Goal: Feedback & Contribution: Submit feedback/report problem

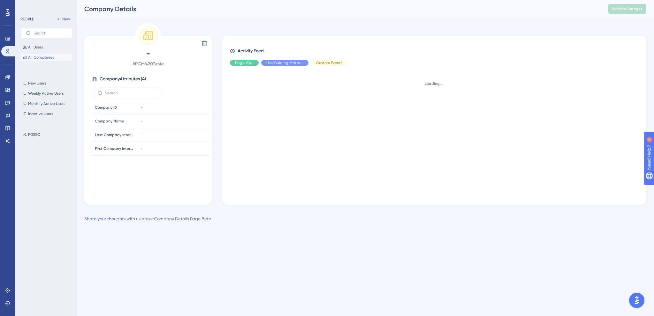
click at [33, 60] on button "All Companies" at bounding box center [46, 58] width 52 height 8
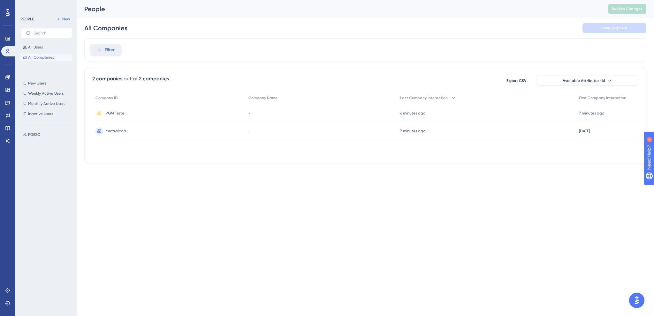
click at [125, 112] on div "PGM Teste PGM Teste" at bounding box center [168, 113] width 153 height 18
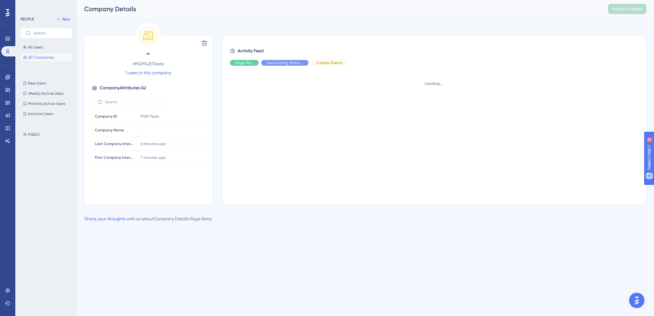
click at [54, 56] on button "All Companies" at bounding box center [46, 58] width 52 height 8
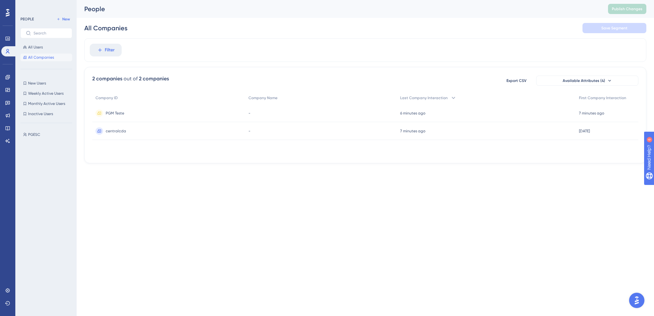
click at [111, 132] on span "centralcda" at bounding box center [116, 131] width 20 height 5
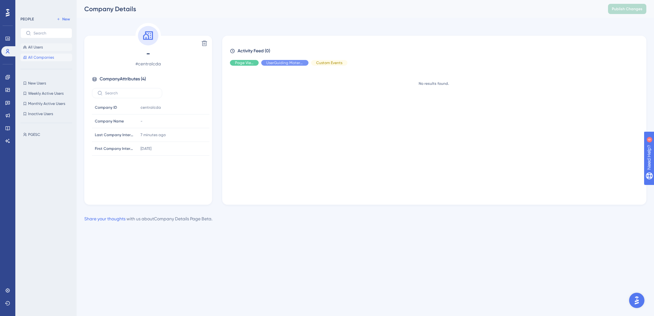
click at [39, 45] on span "All Users" at bounding box center [35, 47] width 15 height 5
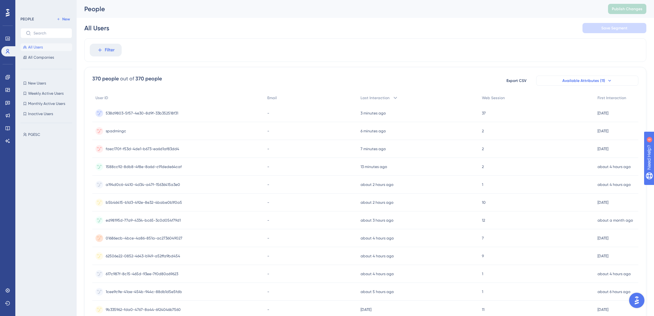
click at [582, 81] on span "Available Attributes (11)" at bounding box center [583, 80] width 43 height 5
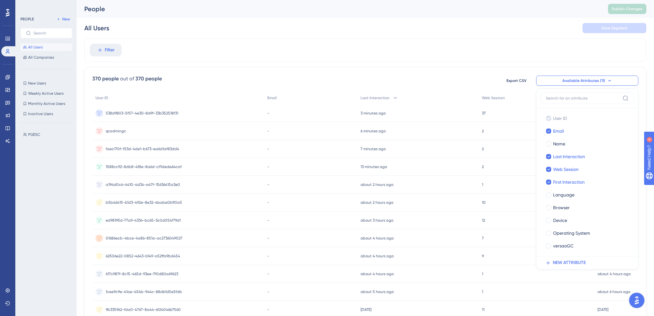
scroll to position [20, 0]
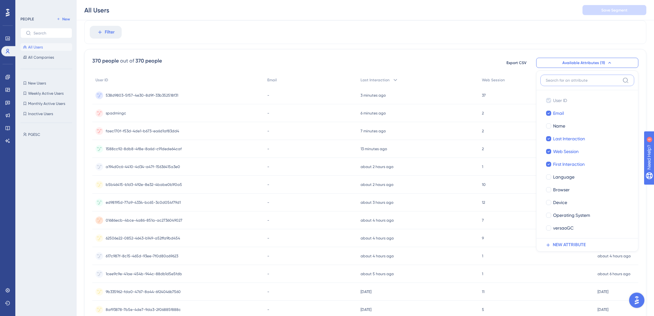
click at [586, 80] on input at bounding box center [583, 80] width 74 height 5
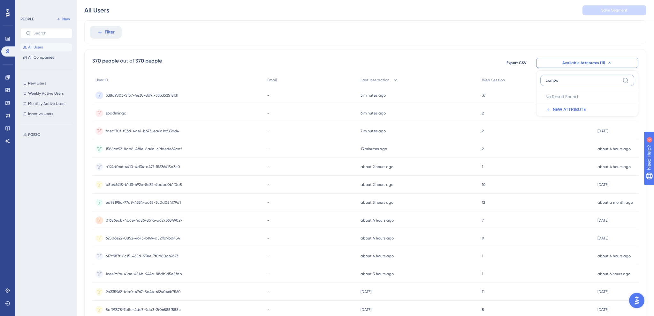
type input "compa"
click at [413, 14] on div "All Users Save Segment" at bounding box center [365, 10] width 577 height 20
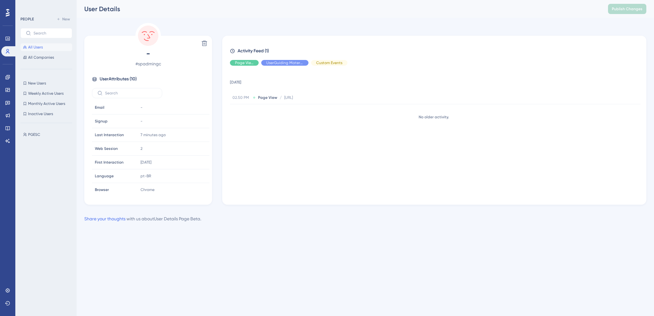
click at [259, 150] on div "29 September 2025 02.50 PM Page View / http://localhost:3000/certidoes http://l…" at bounding box center [437, 133] width 414 height 124
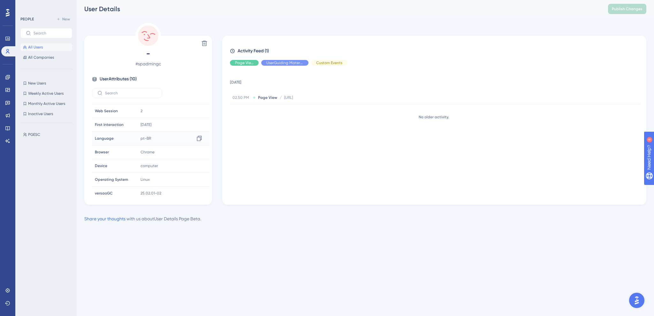
scroll to position [42, 0]
click at [194, 222] on div "Share your thoughts with us about User Details Page Beta ." at bounding box center [142, 219] width 117 height 8
click at [637, 302] on img "Open AI Assistant Launcher" at bounding box center [636, 300] width 11 height 11
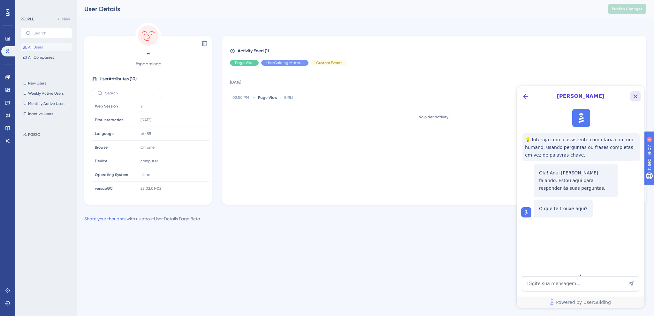
click at [635, 96] on icon "Close Button" at bounding box center [636, 97] width 4 height 4
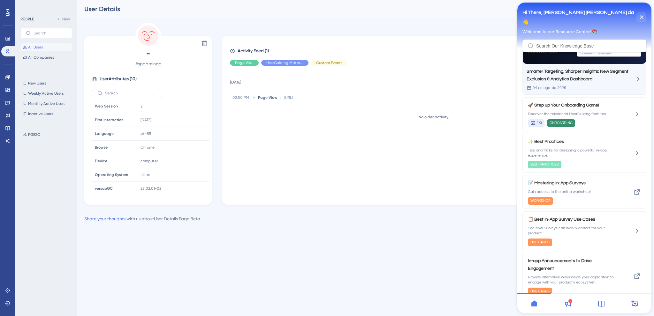
scroll to position [61, 0]
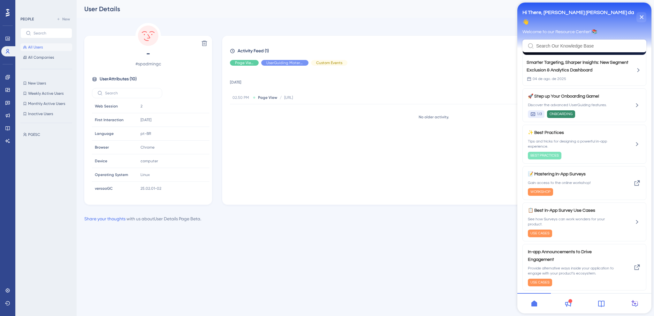
click at [598, 47] on input "Resource Center Header" at bounding box center [588, 45] width 105 height 5
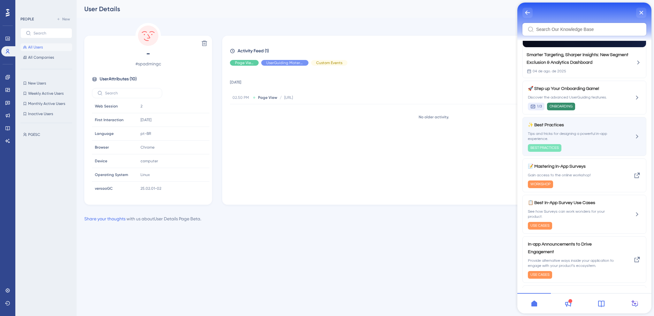
scroll to position [0, 0]
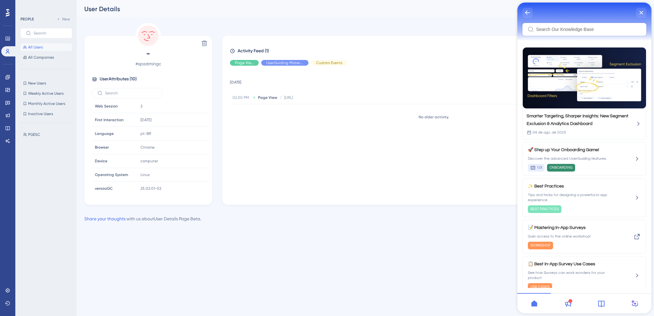
click at [545, 27] on input "Resource Center Header" at bounding box center [588, 29] width 105 height 5
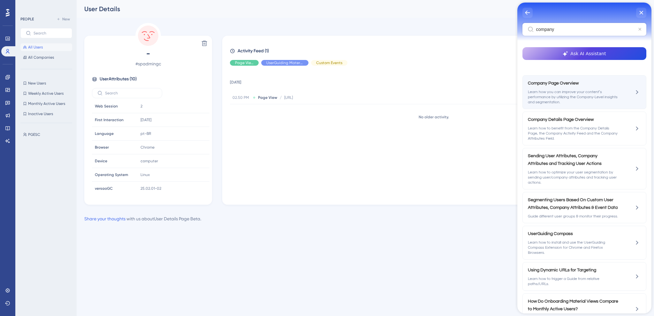
type input "company"
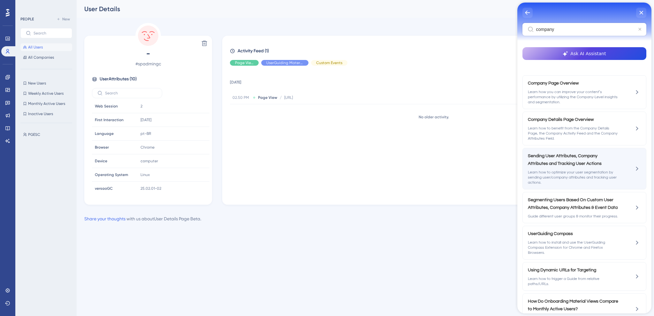
click at [587, 176] on span "Learn how to optimize your user segmentation by sending user/company attributes…" at bounding box center [573, 177] width 90 height 15
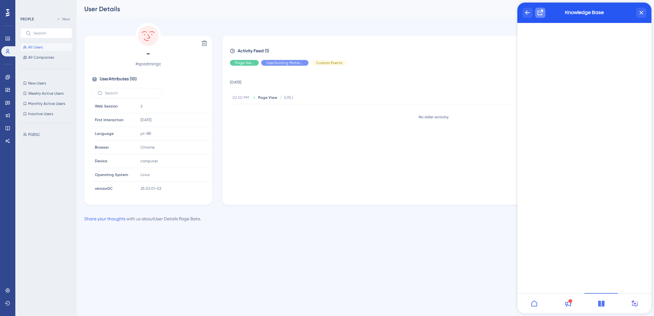
click at [542, 9] on icon "Resource Center Header" at bounding box center [541, 13] width 8 height 8
click at [333, 212] on div "Delete - # spadmingc User Attributes ( 10 ) Email Email - Signup Signup - Last …" at bounding box center [365, 123] width 562 height 200
click at [370, 198] on div "Activity Feed (1) Page View UserGuiding Material Custom Events 29 September 202…" at bounding box center [434, 120] width 424 height 169
click at [643, 13] on icon "close resource center" at bounding box center [641, 13] width 4 height 4
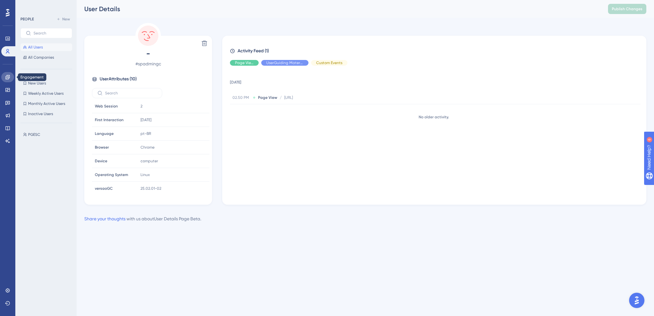
click at [8, 80] on link at bounding box center [7, 77] width 13 height 10
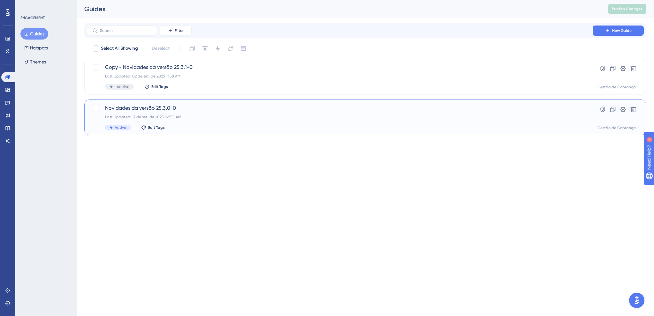
click at [181, 119] on div "Last Updated: 17 de set. de 2025 06:55 AM" at bounding box center [339, 117] width 469 height 5
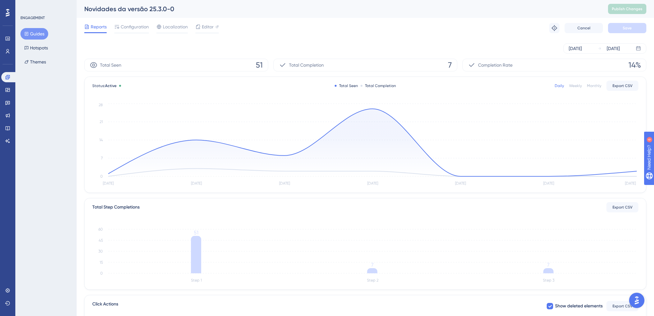
click at [56, 33] on div "Guides Hotspots Themes" at bounding box center [46, 48] width 52 height 40
click at [137, 25] on span "Configuration" at bounding box center [135, 27] width 28 height 8
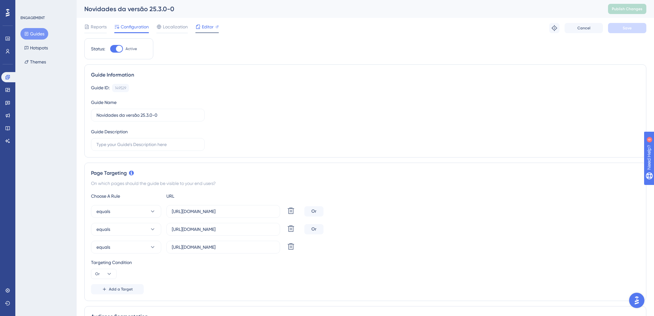
click at [203, 25] on span "Editor" at bounding box center [208, 27] width 12 height 8
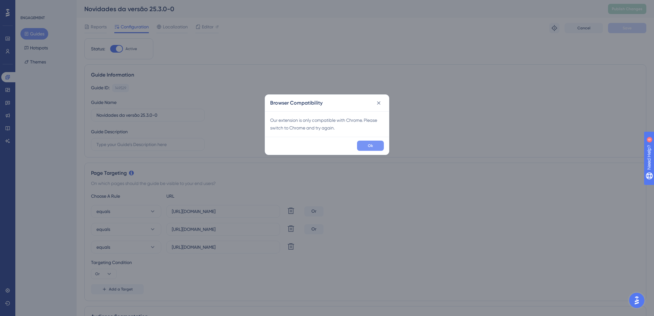
click at [364, 148] on button "Ok" at bounding box center [370, 146] width 27 height 10
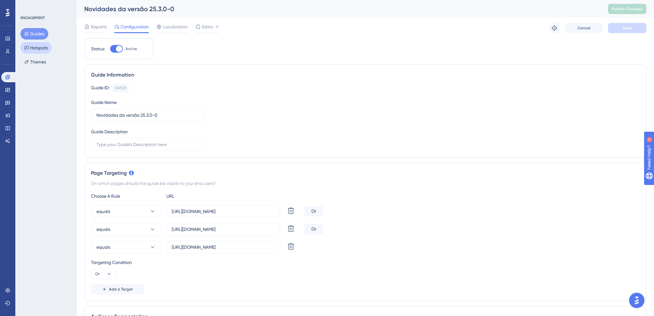
click at [48, 50] on button "Hotspots" at bounding box center [35, 47] width 31 height 11
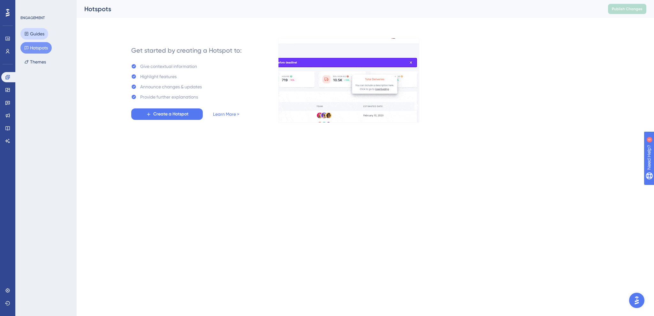
click at [45, 36] on button "Guides" at bounding box center [34, 33] width 28 height 11
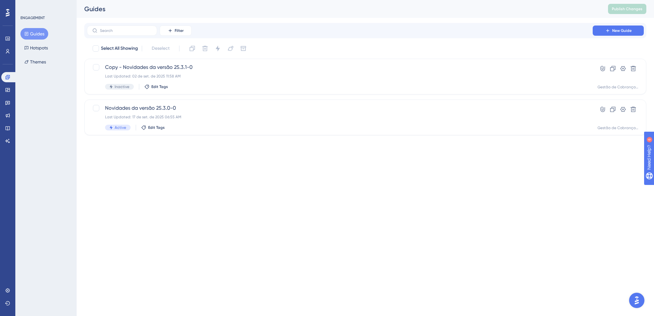
click at [125, 0] on html "Performance Users Engagement Widgets Feedback Product Updates Knowledge Base AI…" at bounding box center [327, 0] width 654 height 0
click at [324, 0] on html "Performance Users Engagement Widgets Feedback Product Updates Knowledge Base AI…" at bounding box center [327, 0] width 654 height 0
click at [7, 47] on link at bounding box center [7, 51] width 13 height 10
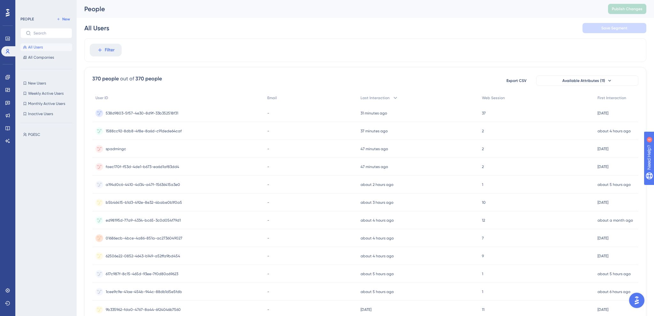
click at [34, 179] on div "PGESC PGESC" at bounding box center [48, 216] width 56 height 177
click at [53, 57] on span "All Companies" at bounding box center [41, 57] width 26 height 5
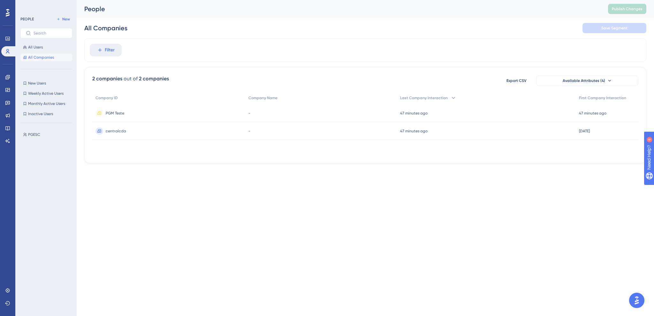
click at [164, 0] on html "Performance Users Engagement Widgets Feedback Product Updates Knowledge Base AI…" at bounding box center [327, 0] width 654 height 0
click at [112, 118] on div "PGM Teste PGM Teste" at bounding box center [115, 113] width 19 height 18
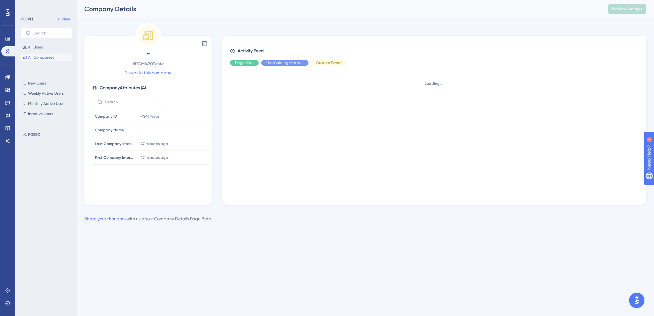
click at [124, 186] on div "Company ID Company ID PGM Teste Company Name Company Name - Last Company Intera…" at bounding box center [151, 157] width 118 height 94
click at [163, 75] on link "1 users in this company" at bounding box center [148, 73] width 46 height 8
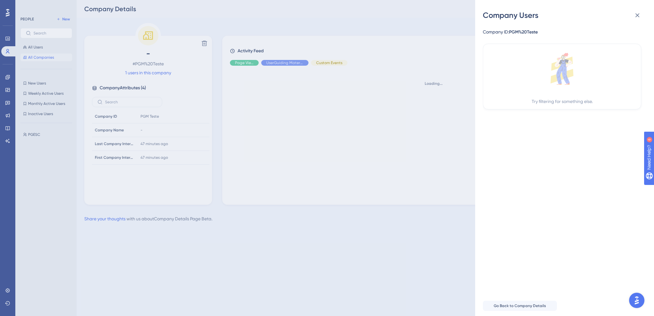
click at [218, 154] on div "Company Users Company ID: PGM%20Teste Try filtering for something else. Go Back…" at bounding box center [327, 158] width 654 height 316
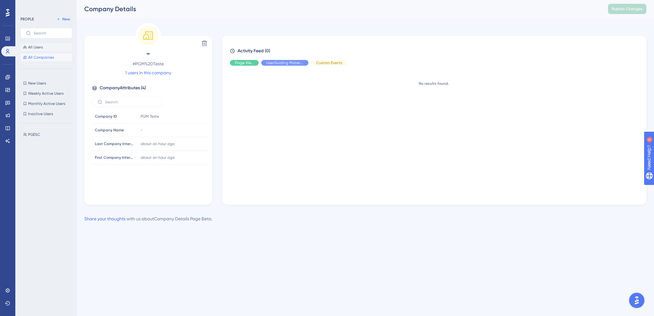
click at [45, 48] on button "All Users" at bounding box center [46, 47] width 52 height 8
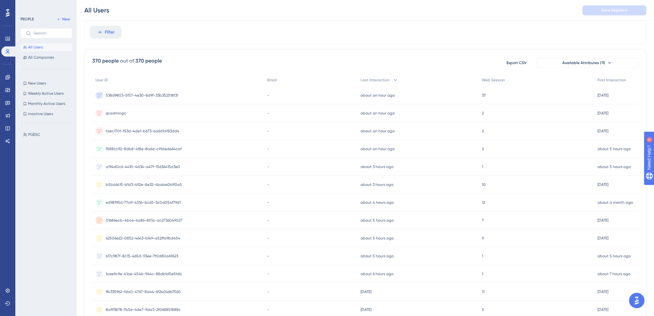
scroll to position [20, 0]
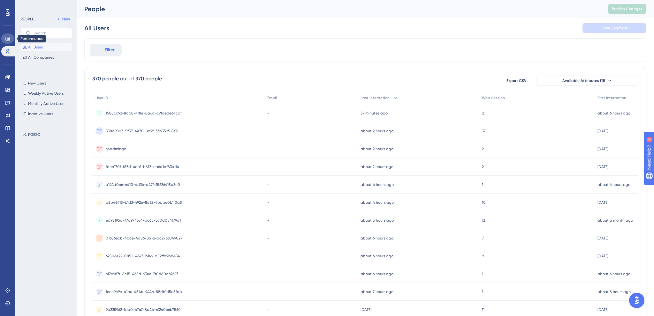
click at [8, 38] on icon at bounding box center [7, 39] width 4 height 4
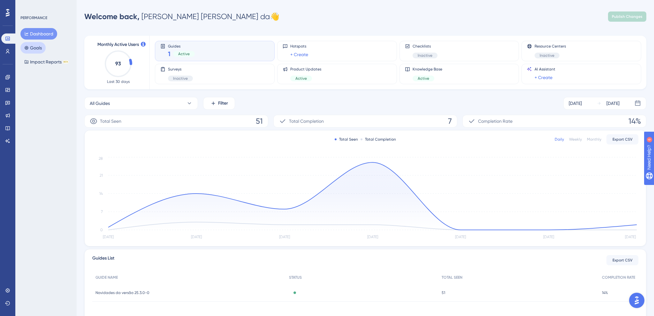
click at [37, 51] on button "Goals" at bounding box center [32, 47] width 25 height 11
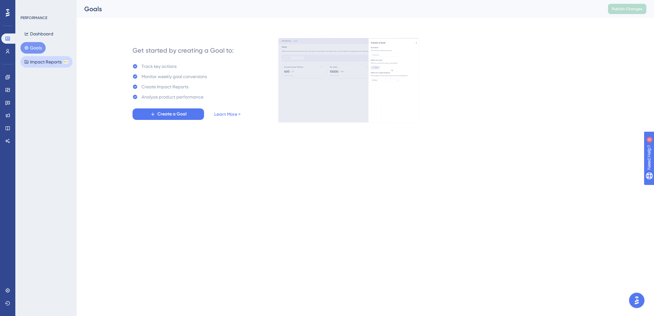
click at [38, 64] on button "Impact Reports BETA" at bounding box center [46, 61] width 52 height 11
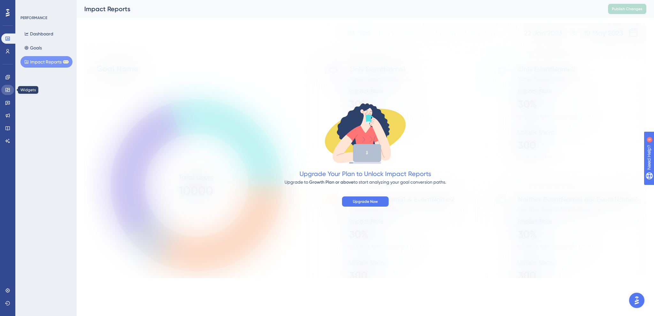
click at [9, 90] on icon at bounding box center [7, 90] width 4 height 4
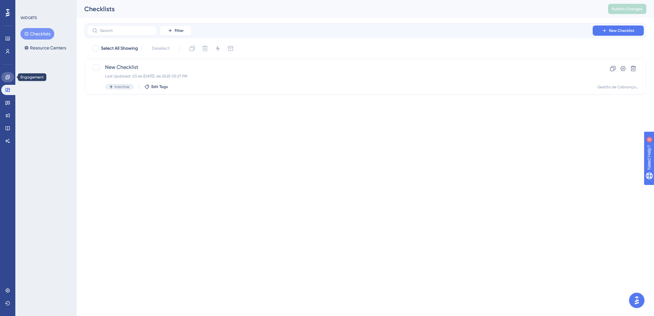
click at [8, 81] on link at bounding box center [7, 77] width 13 height 10
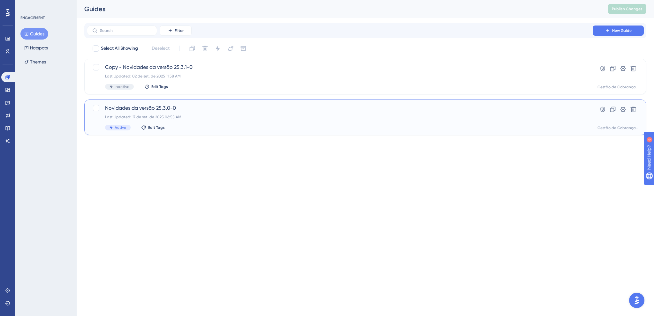
click at [228, 113] on div "Novidades da versão 25.3.0-0 Last Updated: 17 de set. de 2025 06:55 AM Active E…" at bounding box center [339, 117] width 469 height 26
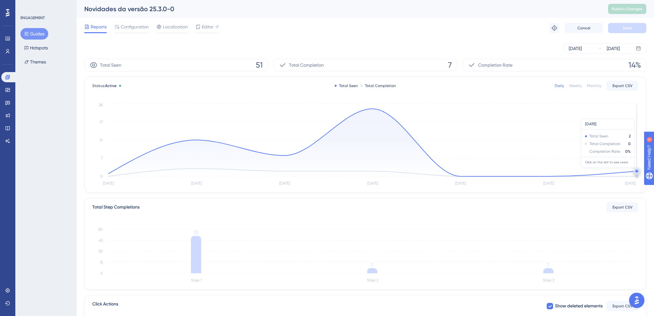
click at [637, 171] on circle at bounding box center [637, 171] width 2 height 2
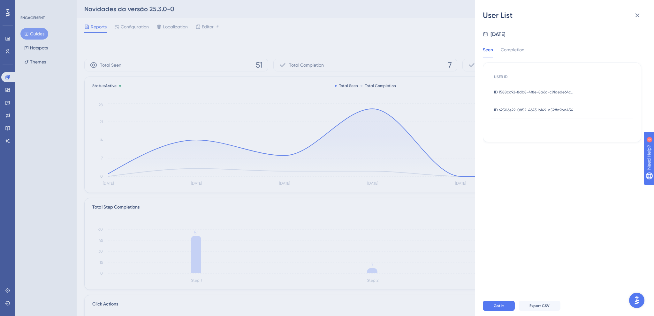
click at [516, 45] on div "Seen Completion USER ID ID 1588cc92-8db8-4f8e-8a6d-c91dede64caf ID 1588cc92-8db…" at bounding box center [562, 90] width 158 height 104
click at [513, 49] on div "Completion" at bounding box center [513, 51] width 24 height 11
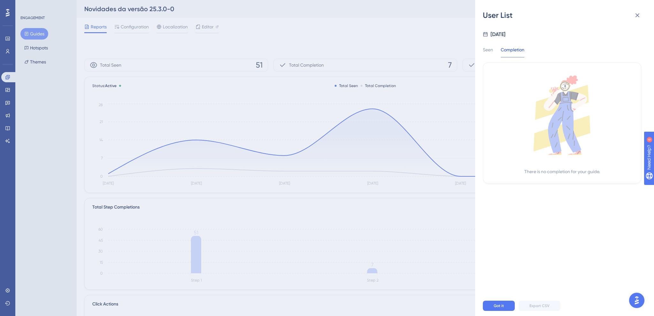
click at [490, 48] on div "Seen" at bounding box center [488, 51] width 10 height 11
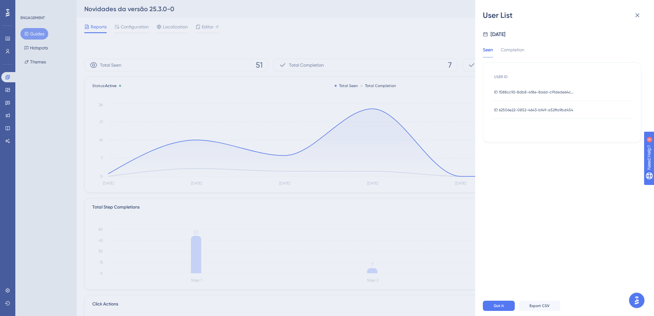
click at [357, 133] on div "User List Sep 29, 2025 Seen Completion USER ID ID 1588cc92-8db8-4f8e-8a6d-c91de…" at bounding box center [327, 158] width 654 height 316
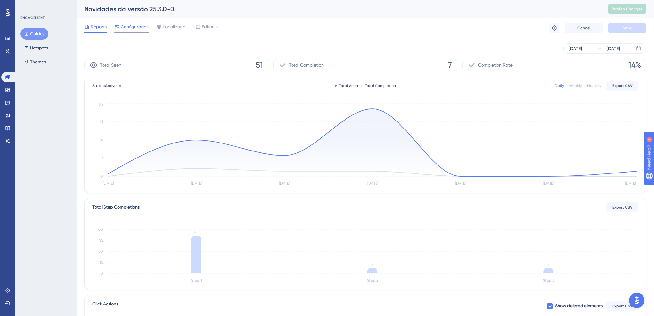
click at [133, 25] on span "Configuration" at bounding box center [135, 27] width 28 height 8
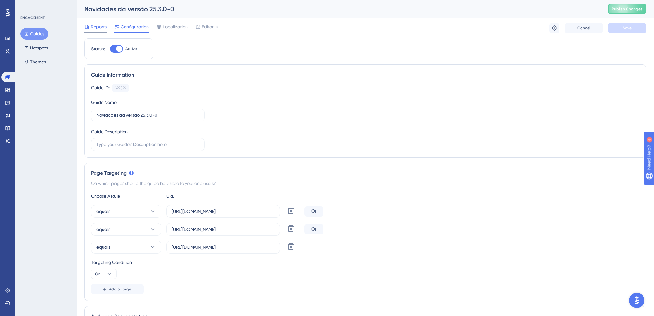
click at [87, 33] on div at bounding box center [95, 32] width 22 height 1
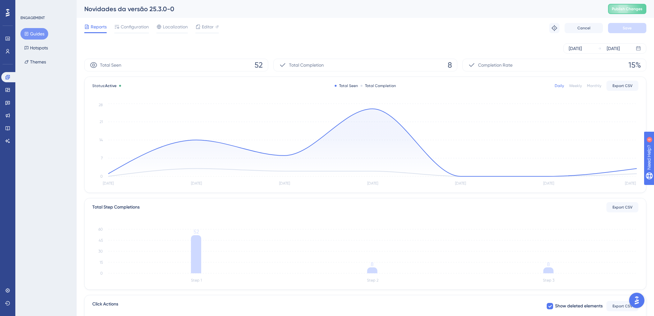
click at [637, 169] on icon "Sep 23 Sep 24 Sep 25 Sep 26 Sep 27 Sep 28 Sep 29 0 7 14 21 28" at bounding box center [365, 145] width 546 height 86
click at [636, 169] on circle at bounding box center [636, 168] width 5 height 5
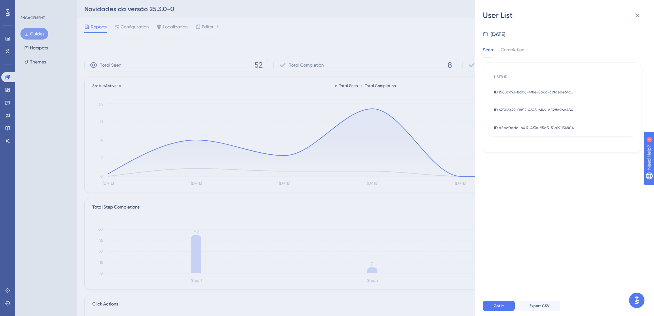
click at [516, 93] on span "ID 1588cc92-8db8-4f8e-8a6d-c91dede64caf" at bounding box center [534, 92] width 80 height 5
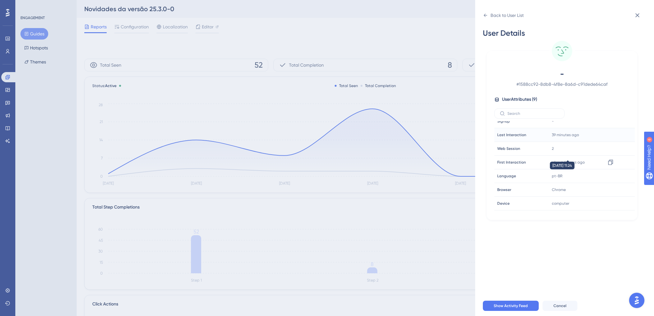
scroll to position [29, 0]
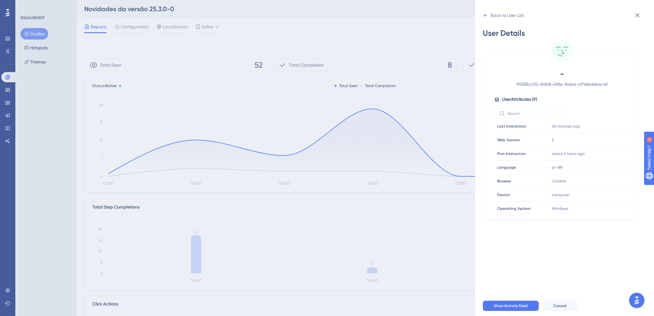
click at [102, 124] on div "Back to User List User Details - # 1588cc92-8db8-4f8e-8a6d-c91dede64caf User At…" at bounding box center [327, 158] width 654 height 316
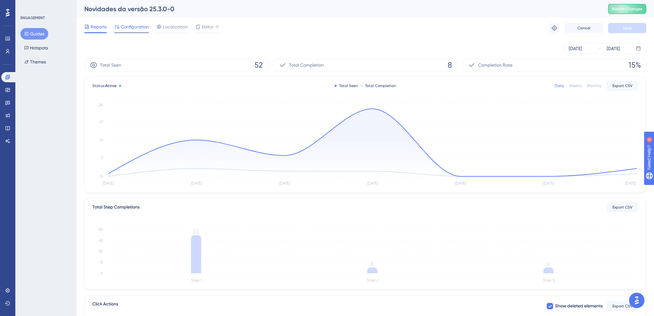
click at [127, 29] on span "Configuration" at bounding box center [135, 27] width 28 height 8
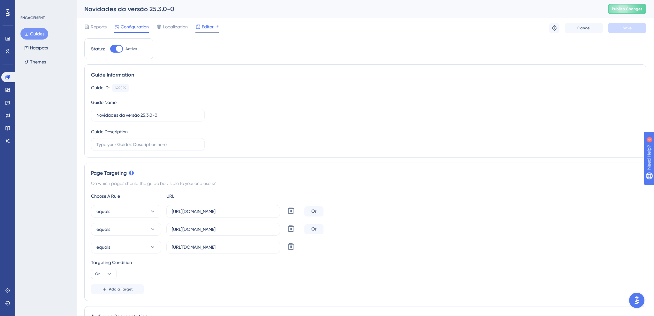
click at [208, 29] on span "Editor" at bounding box center [208, 27] width 12 height 8
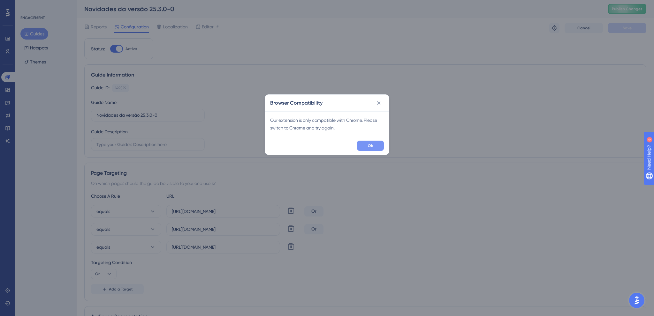
click at [373, 146] on button "Ok" at bounding box center [370, 146] width 27 height 10
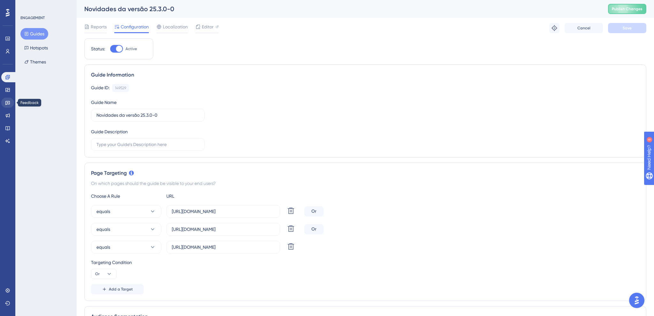
click at [8, 103] on icon at bounding box center [7, 103] width 4 height 4
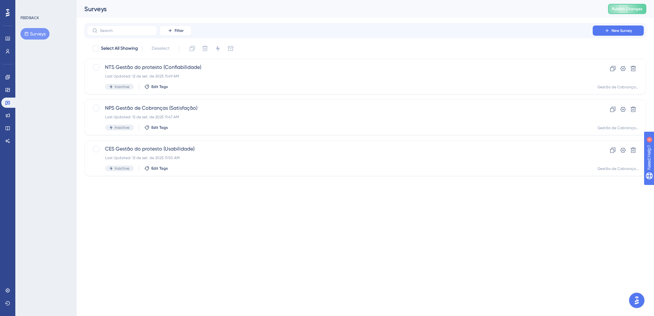
click at [188, 0] on html "Performance Users Engagement Widgets Feedback Product Updates Knowledge Base AI…" at bounding box center [327, 0] width 654 height 0
drag, startPoint x: 618, startPoint y: 29, endPoint x: 588, endPoint y: 36, distance: 30.2
click at [618, 29] on span "New Survey" at bounding box center [622, 30] width 20 height 5
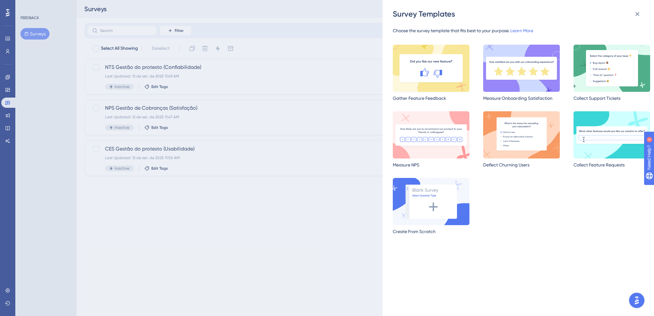
click at [412, 76] on img at bounding box center [431, 68] width 77 height 47
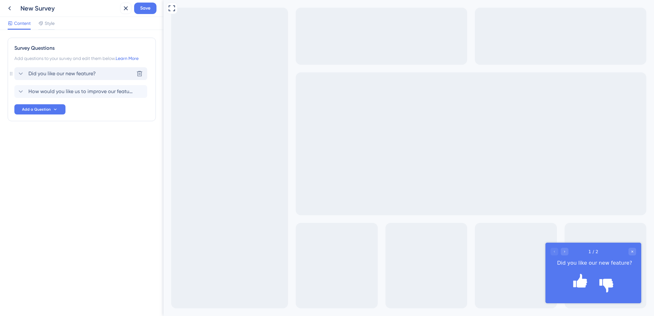
click at [70, 77] on span "Did you like our new feature?" at bounding box center [61, 74] width 67 height 8
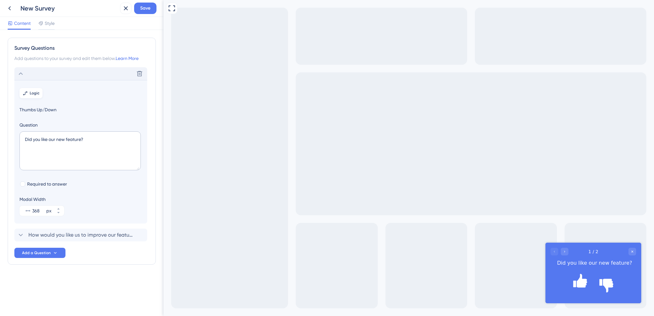
click at [35, 93] on span "Logic" at bounding box center [35, 93] width 10 height 5
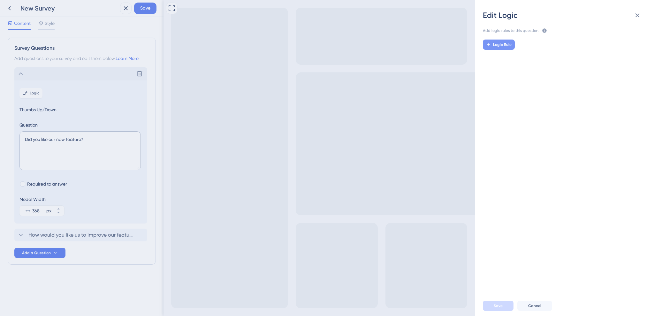
click at [496, 43] on span "Logic Rule" at bounding box center [502, 44] width 19 height 5
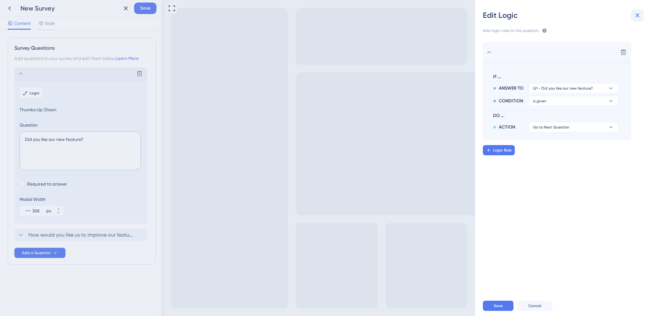
click at [638, 10] on button at bounding box center [637, 15] width 13 height 13
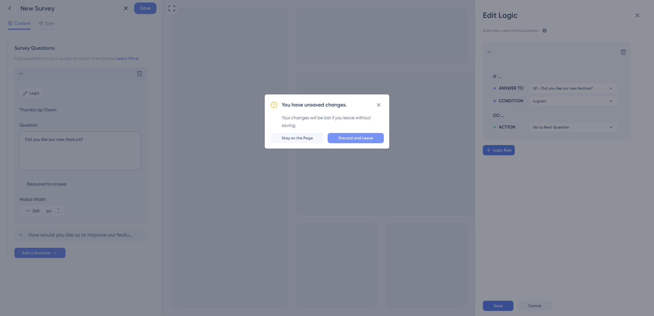
click at [342, 136] on span "Discard and Leave" at bounding box center [356, 138] width 34 height 5
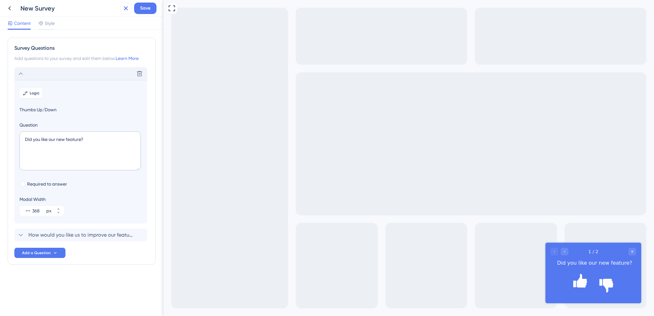
click at [123, 8] on icon at bounding box center [126, 8] width 8 height 8
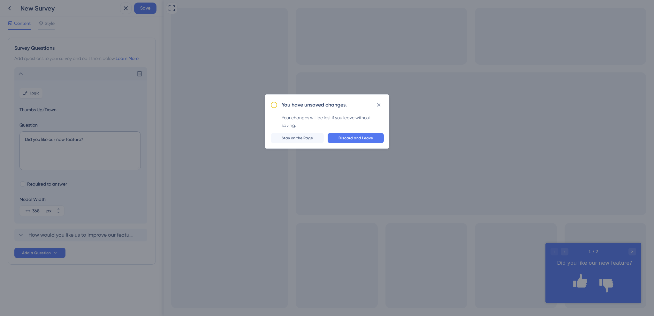
click at [315, 177] on div "You have unsaved changes. Your changes will be lost if you leave without saving…" at bounding box center [327, 158] width 654 height 316
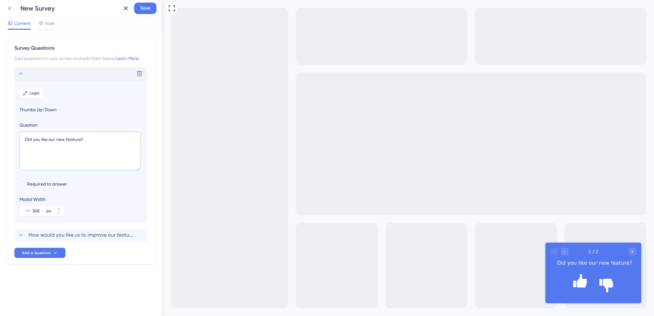
click at [9, 6] on icon at bounding box center [10, 8] width 8 height 8
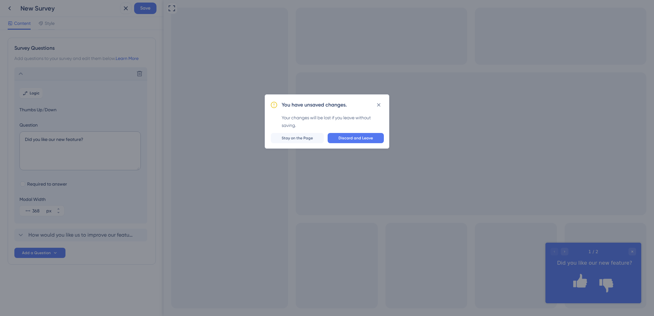
click at [293, 217] on div "You have unsaved changes. Your changes will be lost if you leave without saving…" at bounding box center [327, 158] width 654 height 316
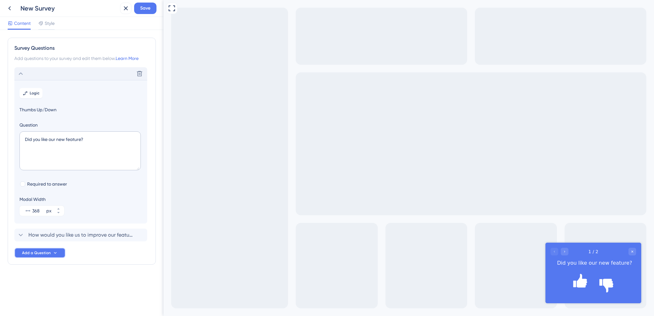
drag, startPoint x: 57, startPoint y: 252, endPoint x: 55, endPoint y: 286, distance: 33.6
click at [55, 258] on button "Add a Question" at bounding box center [39, 253] width 51 height 10
click at [69, 141] on textarea "Did you like our new feature?" at bounding box center [79, 151] width 121 height 39
click at [43, 26] on icon at bounding box center [40, 23] width 5 height 5
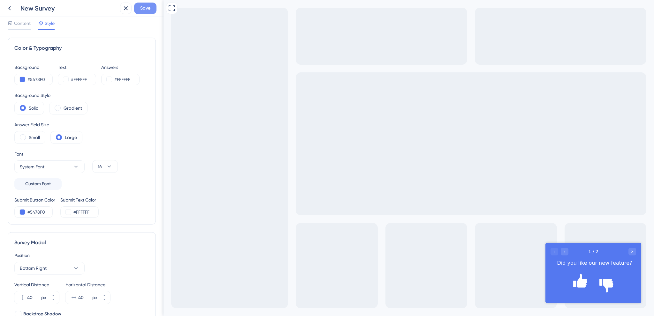
click at [139, 9] on button "Save" at bounding box center [145, 8] width 22 height 11
click at [12, 11] on icon at bounding box center [10, 8] width 8 height 8
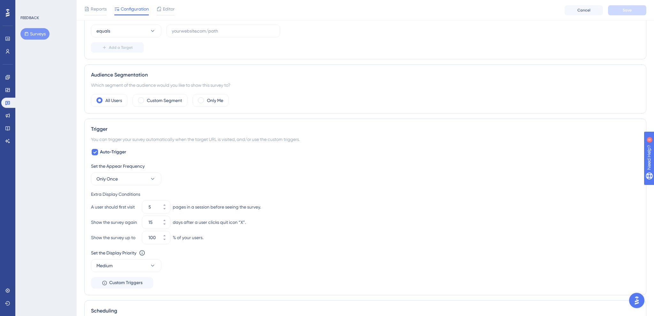
scroll to position [169, 0]
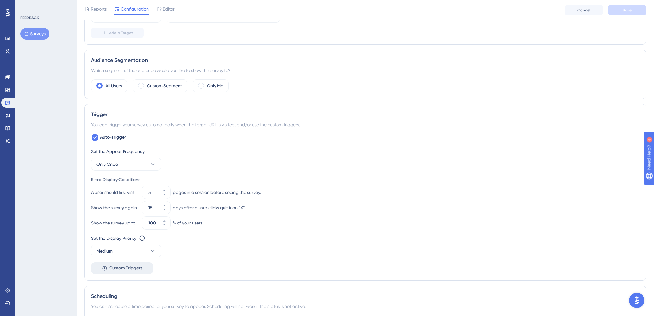
click at [131, 268] on span "Custom Triggers" at bounding box center [125, 269] width 33 height 8
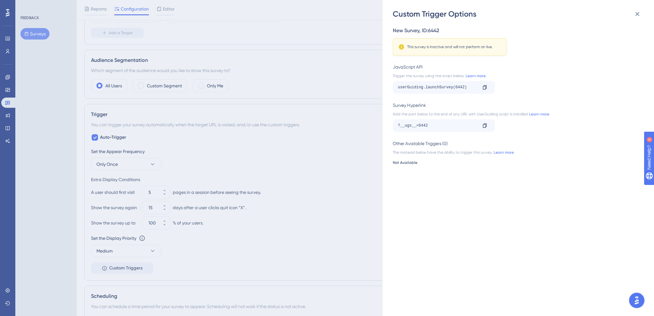
click at [313, 79] on div "Custom Trigger Options New Survey , ID: 6442 This survey is inactive and will n…" at bounding box center [327, 158] width 654 height 316
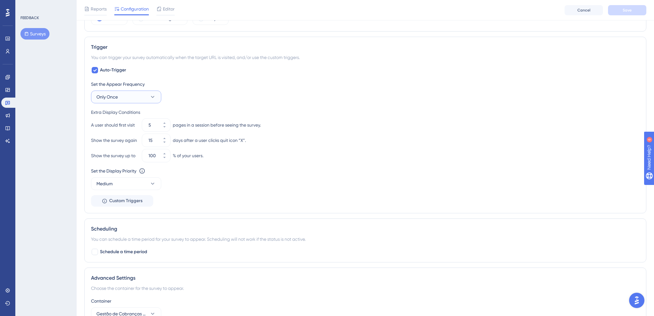
click at [112, 92] on button "Only Once" at bounding box center [126, 97] width 70 height 13
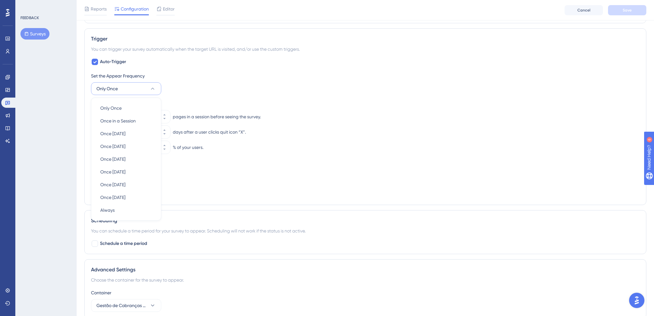
click at [118, 87] on span "Only Once" at bounding box center [106, 89] width 21 height 8
click at [101, 62] on span "Auto-Trigger" at bounding box center [113, 62] width 26 height 8
checkbox input "false"
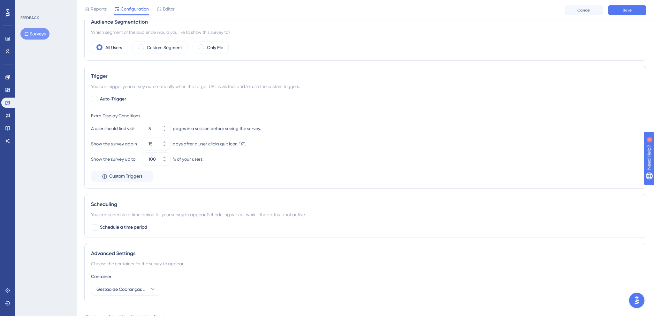
scroll to position [197, 0]
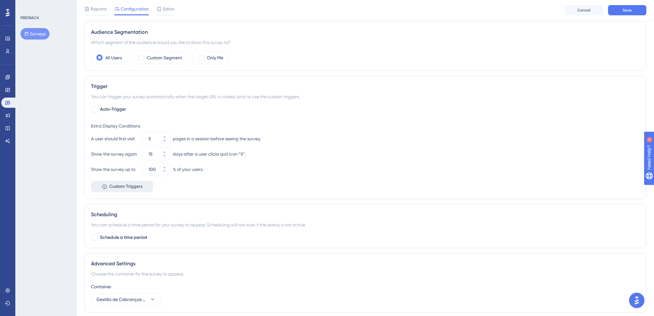
click at [124, 186] on span "Custom Triggers" at bounding box center [125, 187] width 33 height 8
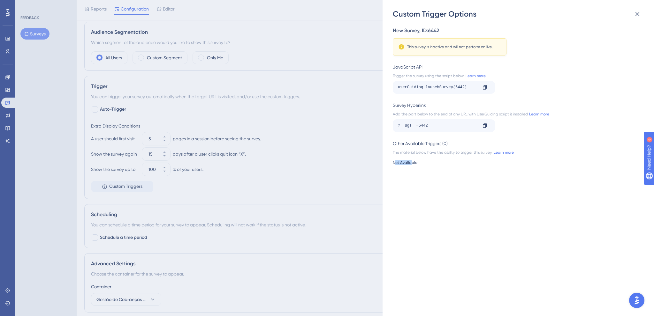
drag, startPoint x: 397, startPoint y: 167, endPoint x: 410, endPoint y: 166, distance: 13.4
click at [410, 166] on div "New Survey , ID: 6442 This survey is inactive and will not perform on live. Jav…" at bounding box center [521, 167] width 257 height 297
click at [339, 125] on div "Custom Trigger Options New Survey , ID: 6442 This survey is inactive and will n…" at bounding box center [327, 158] width 654 height 316
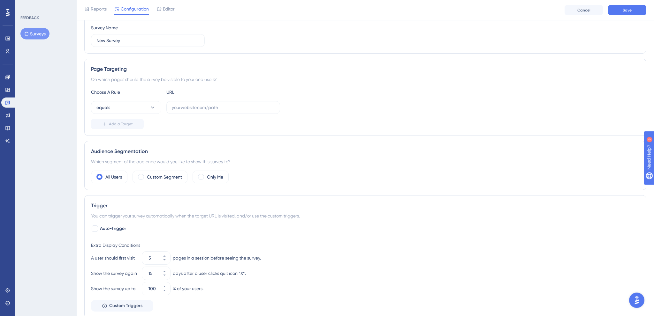
scroll to position [62, 0]
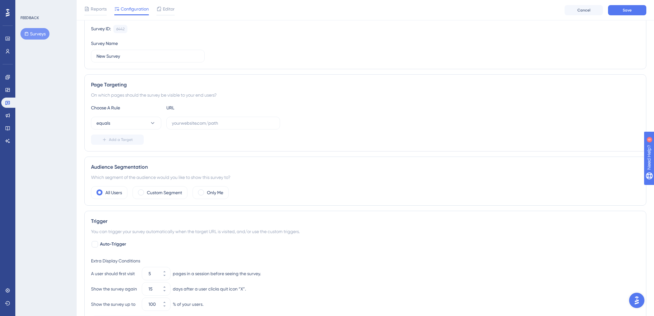
click at [42, 38] on button "Surveys" at bounding box center [34, 33] width 29 height 11
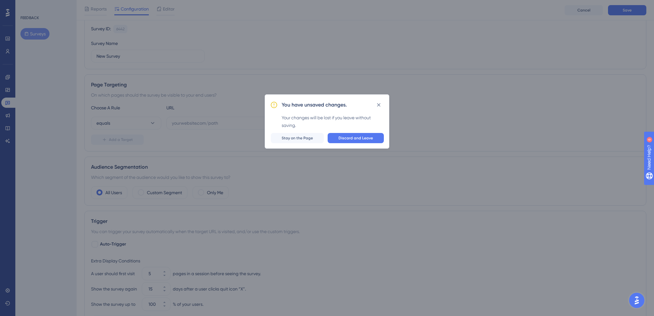
click at [110, 99] on div "You have unsaved changes. Your changes will be lost if you leave without saving…" at bounding box center [327, 158] width 654 height 316
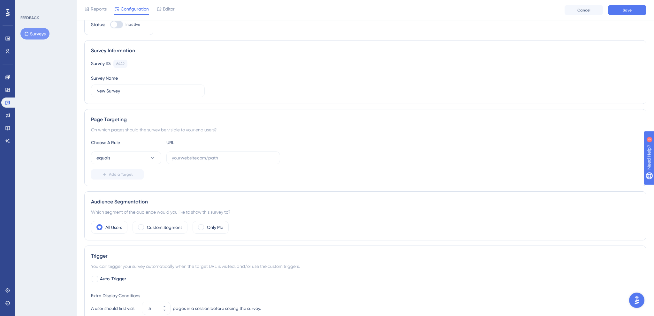
scroll to position [0, 0]
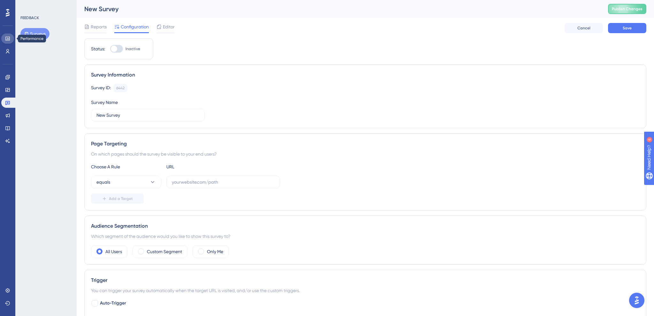
click at [7, 40] on icon at bounding box center [7, 38] width 5 height 5
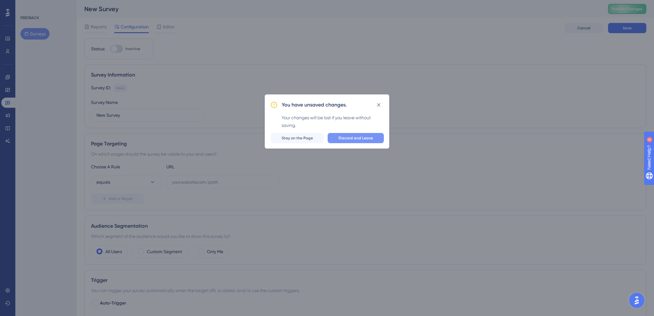
click at [369, 139] on span "Discard and Leave" at bounding box center [356, 138] width 34 height 5
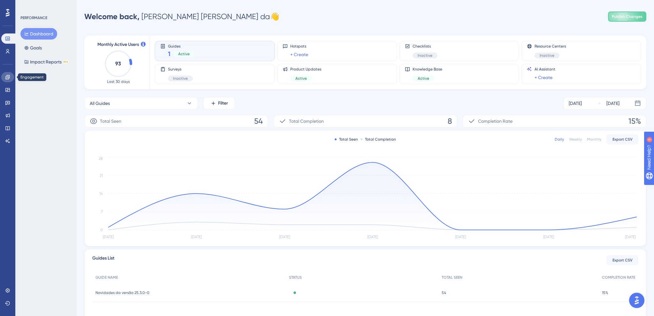
click at [8, 79] on icon at bounding box center [7, 77] width 4 height 4
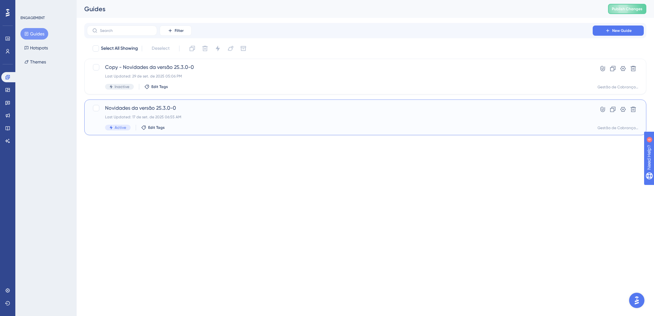
click at [227, 130] on div "Active Edit Tags" at bounding box center [339, 128] width 469 height 6
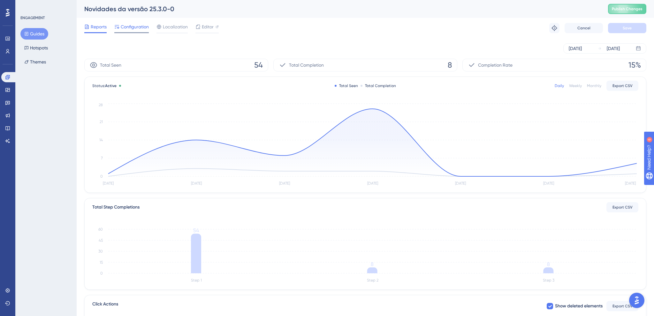
click at [131, 30] on span "Configuration" at bounding box center [135, 27] width 28 height 8
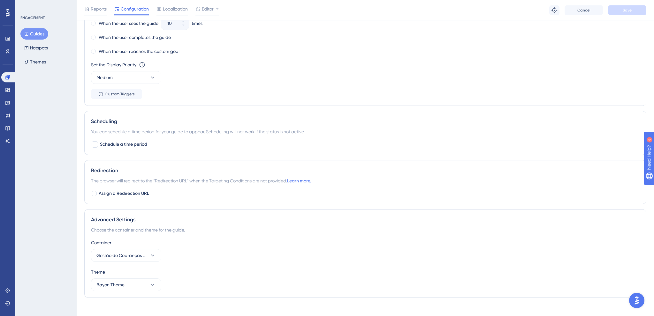
scroll to position [447, 0]
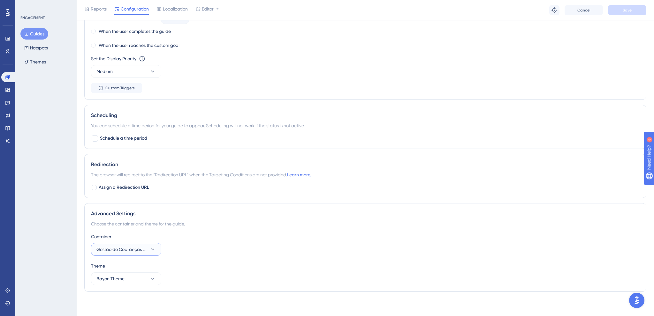
click at [136, 253] on button "Gestão de Cobranças - Painel" at bounding box center [126, 249] width 70 height 13
drag, startPoint x: 50, startPoint y: 217, endPoint x: 81, endPoint y: 247, distance: 42.9
click at [52, 217] on div "ENGAGEMENT Guides Hotspots Themes" at bounding box center [45, 158] width 61 height 316
click at [114, 278] on span "Bayon Theme" at bounding box center [110, 279] width 28 height 8
click at [71, 232] on div "ENGAGEMENT Guides Hotspots Themes" at bounding box center [45, 158] width 61 height 316
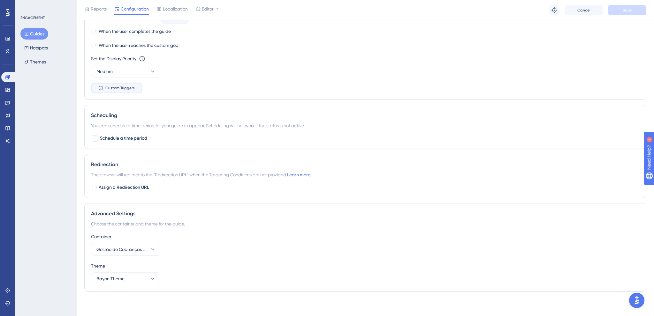
click at [130, 90] on button "Custom Triggers" at bounding box center [116, 88] width 51 height 10
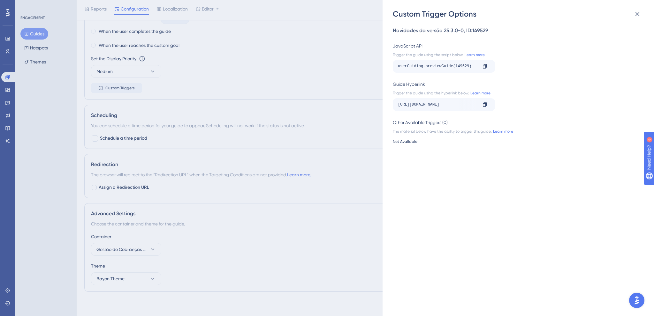
click at [348, 88] on div "Custom Trigger Options Novidades da versão 25.3.0-0 , ID: 149529 JavaScript API…" at bounding box center [327, 158] width 654 height 316
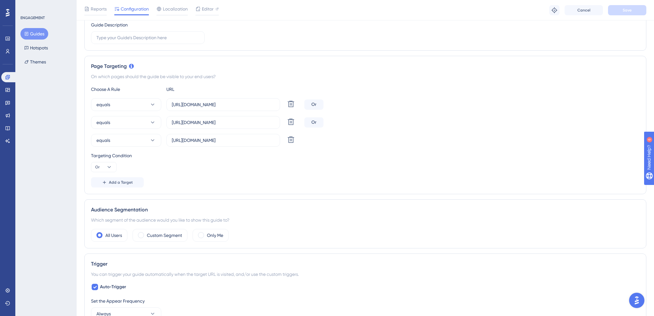
scroll to position [0, 0]
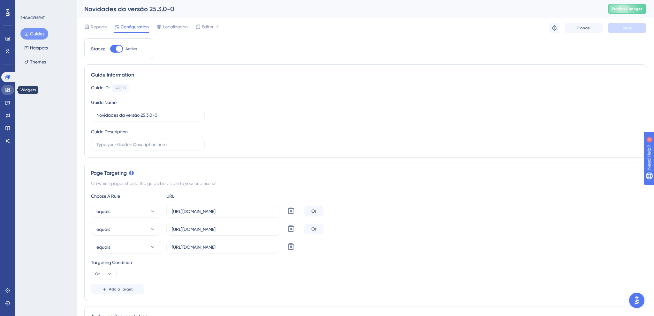
click at [9, 91] on icon at bounding box center [7, 90] width 5 height 5
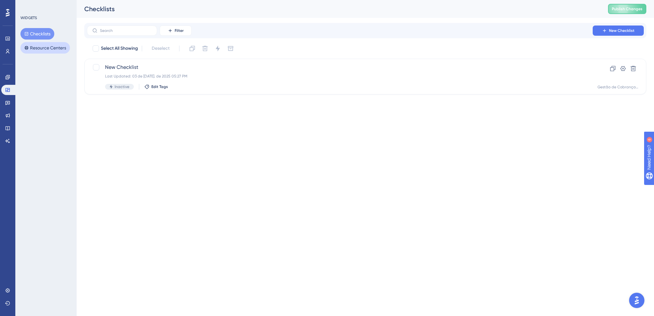
click at [29, 49] on button "Resource Centers" at bounding box center [45, 47] width 50 height 11
click at [147, 0] on html "Performance Users Engagement Widgets Feedback Product Updates Knowledge Base AI…" at bounding box center [327, 0] width 654 height 0
click at [279, 0] on html "Performance Users Engagement Widgets Feedback Product Updates Knowledge Base AI…" at bounding box center [327, 0] width 654 height 0
click at [164, 0] on html "Performance Users Engagement Widgets Feedback Product Updates Knowledge Base AI…" at bounding box center [327, 0] width 654 height 0
click at [271, 0] on html "Performance Users Engagement Widgets Feedback Product Updates Knowledge Base AI…" at bounding box center [327, 0] width 654 height 0
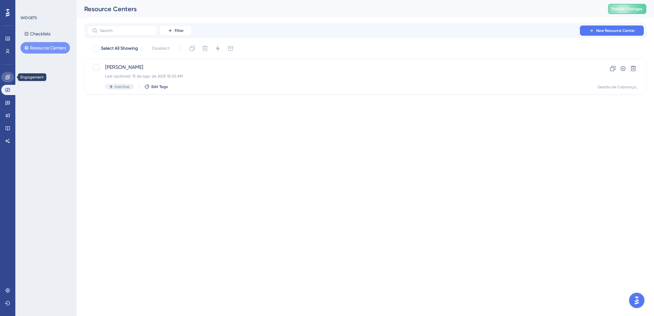
click at [11, 77] on link at bounding box center [7, 77] width 13 height 10
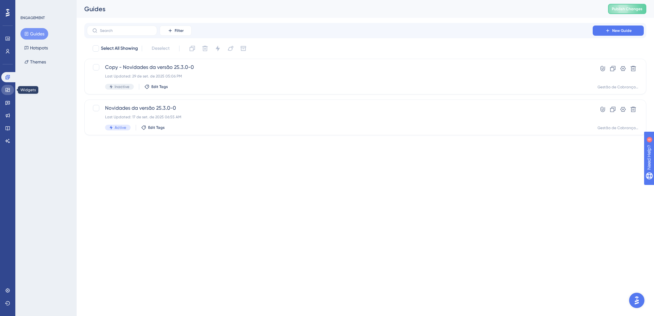
click at [11, 92] on link at bounding box center [7, 90] width 13 height 10
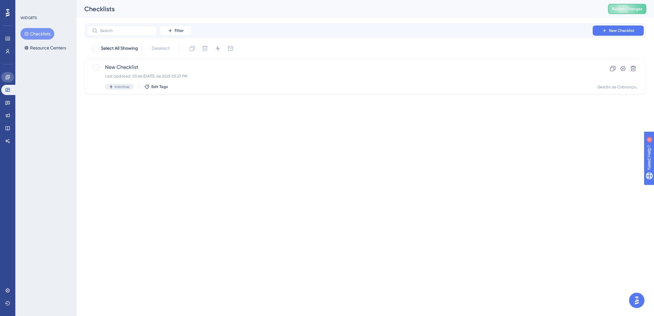
click at [10, 75] on link at bounding box center [7, 77] width 13 height 10
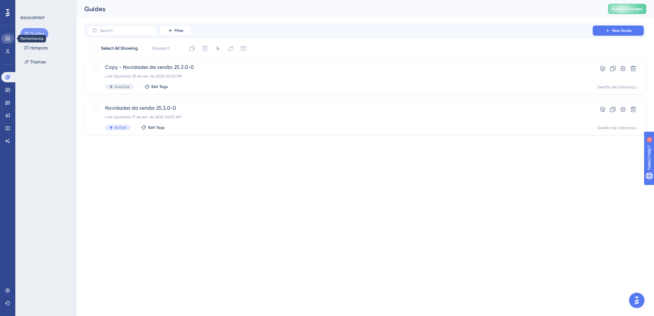
click at [10, 35] on link at bounding box center [7, 39] width 13 height 10
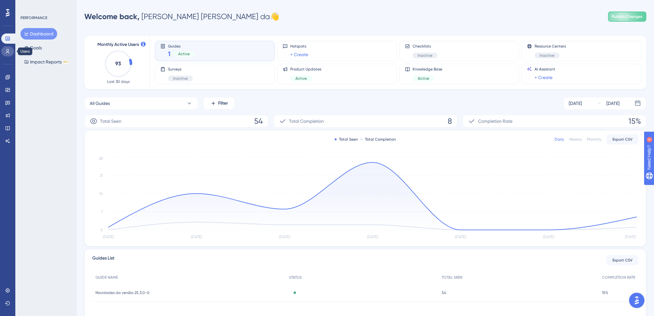
click at [8, 54] on link at bounding box center [7, 51] width 13 height 10
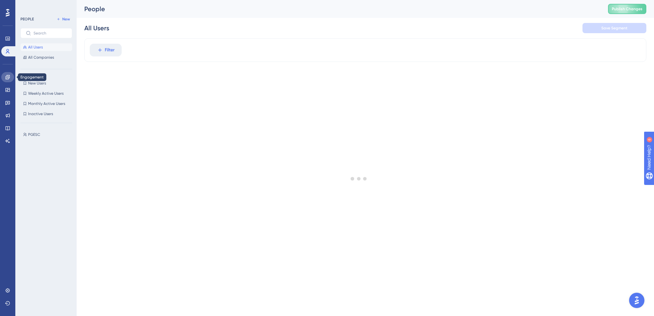
click at [10, 80] on link at bounding box center [7, 77] width 13 height 10
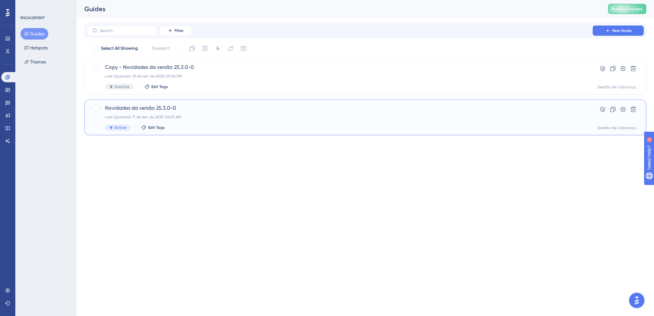
click at [267, 121] on div "Novidades da versão 25.3.0-0 Last Updated: 17 de set. de 2025 06:55 AM Active E…" at bounding box center [339, 117] width 469 height 26
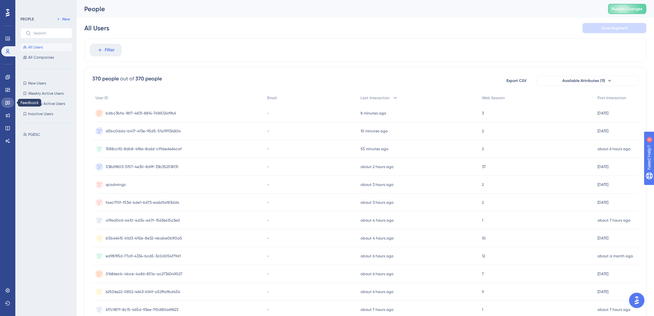
click at [8, 105] on icon at bounding box center [7, 102] width 5 height 5
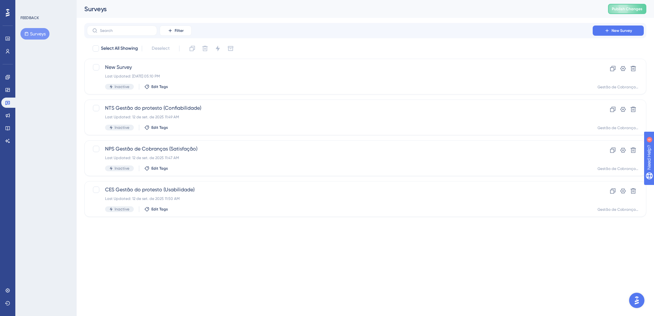
click at [187, 0] on html "Performance Users Engagement Widgets Feedback Product Updates Knowledge Base AI…" at bounding box center [327, 0] width 654 height 0
click at [33, 86] on div "FEEDBACK Surveys" at bounding box center [45, 158] width 61 height 316
click at [264, 84] on div "New Survey Last Updated: 29 de set. de 2025 05:10 PM Inactive Edit Tags" at bounding box center [339, 77] width 469 height 26
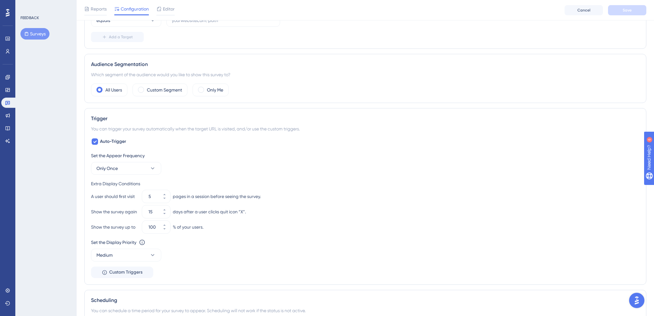
scroll to position [202, 0]
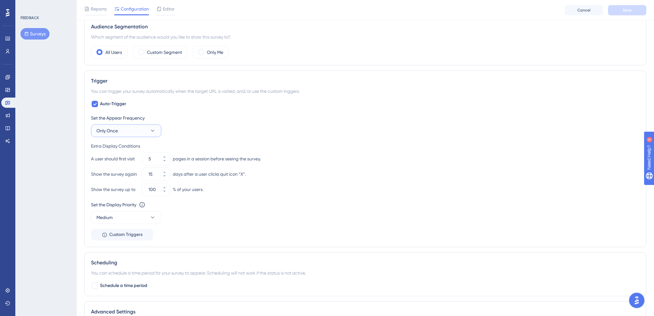
click at [140, 127] on button "Only Once" at bounding box center [126, 131] width 70 height 13
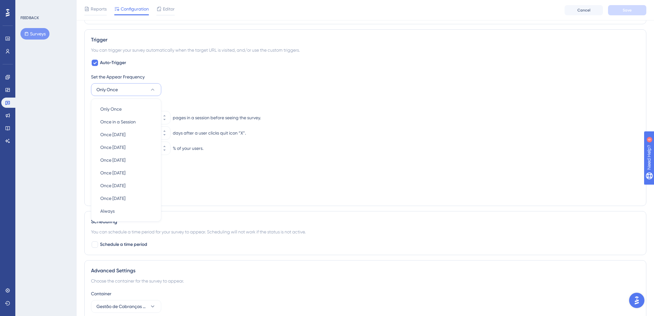
click at [62, 252] on div "FEEDBACK Surveys" at bounding box center [45, 158] width 61 height 316
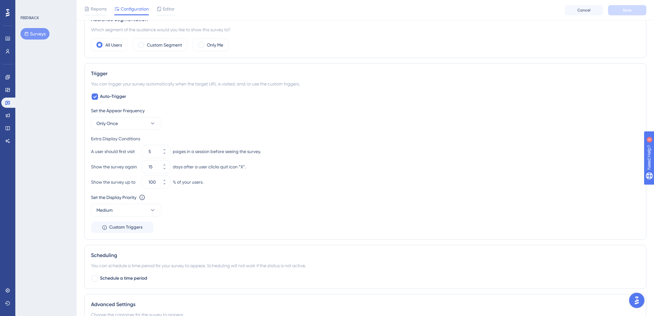
click at [69, 159] on div "FEEDBACK Surveys" at bounding box center [45, 158] width 61 height 316
click at [110, 123] on span "Only Once" at bounding box center [106, 124] width 21 height 8
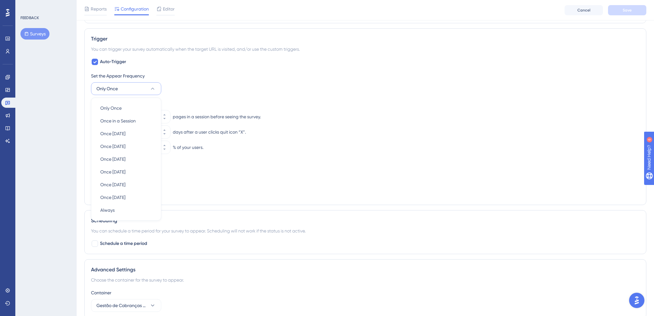
click at [88, 112] on div "Trigger You can trigger your survey automatically when the target URL is visite…" at bounding box center [365, 116] width 562 height 177
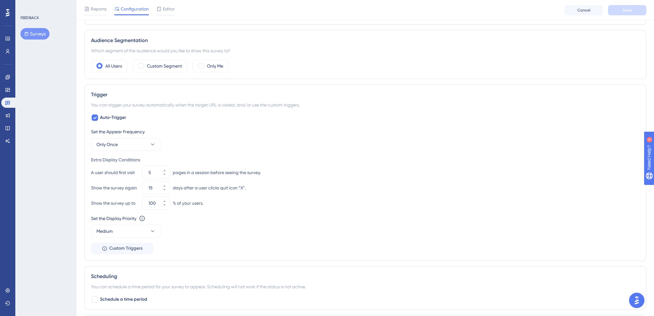
scroll to position [177, 0]
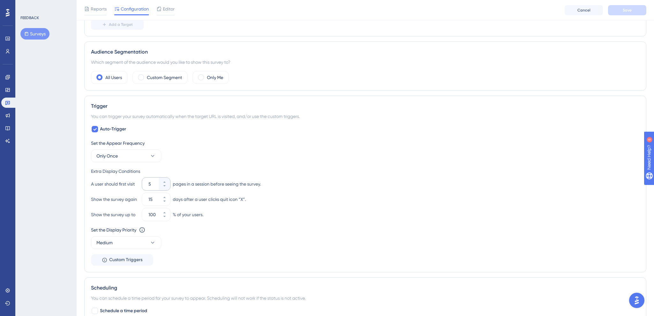
click at [158, 187] on div "5" at bounding box center [150, 184] width 17 height 13
click at [157, 187] on input "5" at bounding box center [153, 184] width 9 height 8
click at [148, 203] on div "15" at bounding box center [150, 199] width 17 height 13
click at [149, 203] on input "15" at bounding box center [153, 200] width 9 height 8
click at [152, 181] on input "1" at bounding box center [153, 184] width 9 height 8
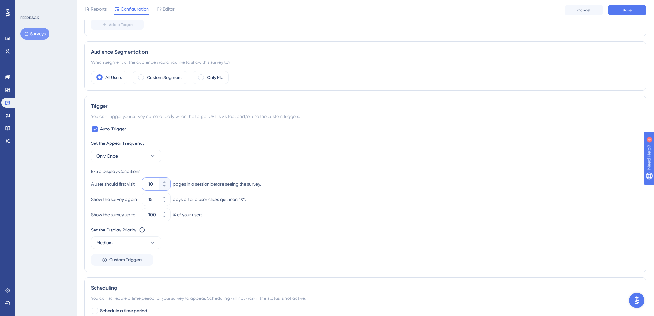
type input "1"
click at [154, 197] on input "15" at bounding box center [153, 200] width 9 height 8
click at [149, 199] on input "15" at bounding box center [153, 200] width 9 height 8
type input "0"
click at [78, 202] on div "Performance Users Engagement Widgets Feedback Product Updates Knowledge Base AI…" at bounding box center [365, 118] width 577 height 591
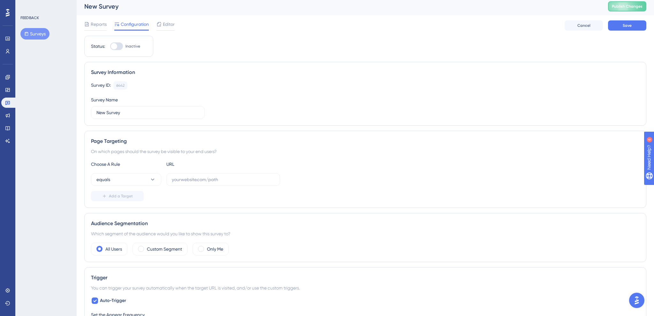
scroll to position [0, 0]
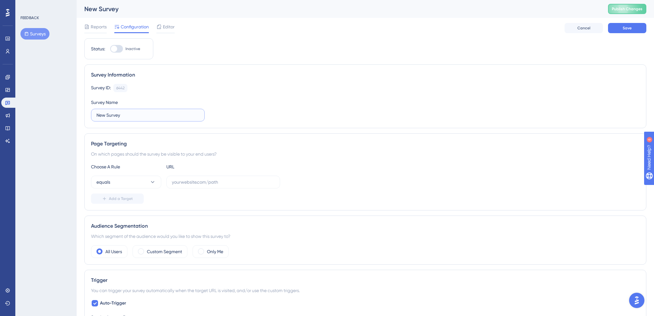
click at [146, 116] on input "New Survey" at bounding box center [147, 115] width 103 height 7
drag, startPoint x: 152, startPoint y: 117, endPoint x: 74, endPoint y: 119, distance: 78.0
click at [96, 119] on input "New Survey" at bounding box center [147, 115] width 103 height 7
type input "Avaliação Novidades da versão"
click at [632, 27] on button "Save" at bounding box center [627, 28] width 38 height 10
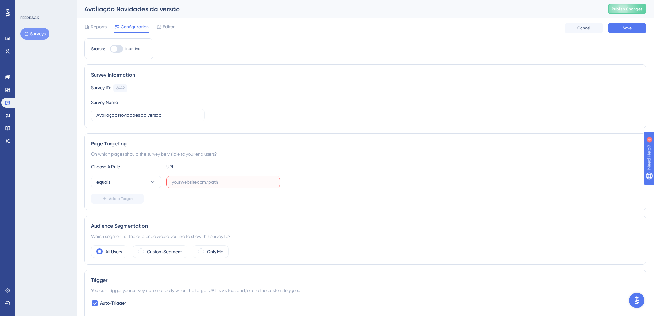
click at [191, 183] on input "text" at bounding box center [223, 182] width 103 height 7
paste input "[URL][DOMAIN_NAME]"
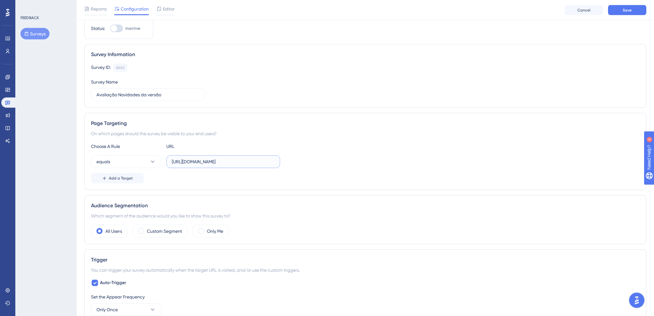
type input "[URL][DOMAIN_NAME]"
click at [316, 152] on div "Choose A Rule URL equals https://produto-gc.sajcloud.com.br/centralcda/certidoe…" at bounding box center [365, 162] width 549 height 41
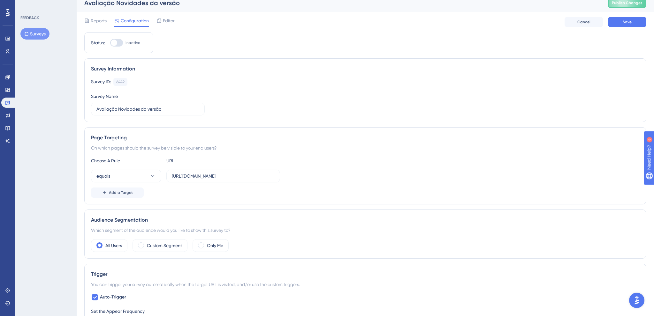
scroll to position [0, 0]
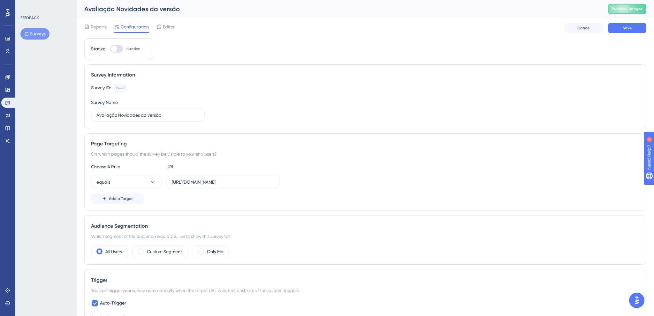
click at [317, 145] on div "Page Targeting" at bounding box center [365, 144] width 549 height 8
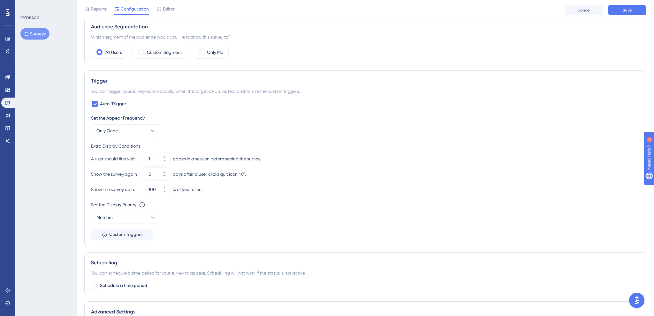
scroll to position [284, 0]
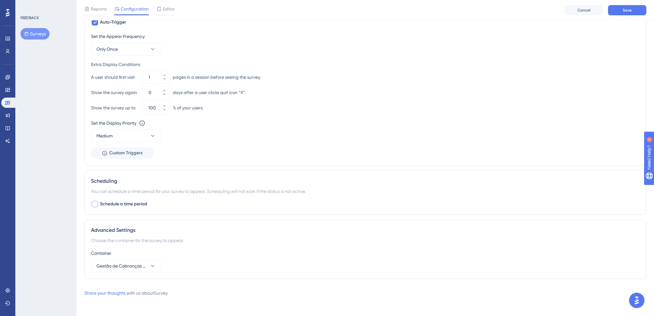
click at [140, 204] on span "Schedule a time period" at bounding box center [123, 205] width 47 height 8
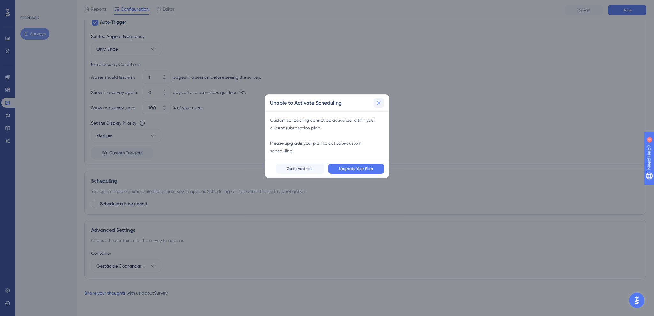
click at [381, 103] on icon at bounding box center [379, 103] width 6 height 6
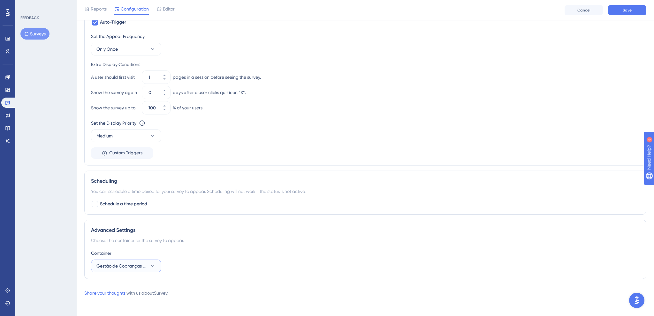
click at [117, 266] on span "Gestão de Cobranças - Painel" at bounding box center [121, 267] width 50 height 8
click at [258, 248] on div "Advanced Settings Choose the container for the survey to appear. Container Gest…" at bounding box center [365, 249] width 562 height 59
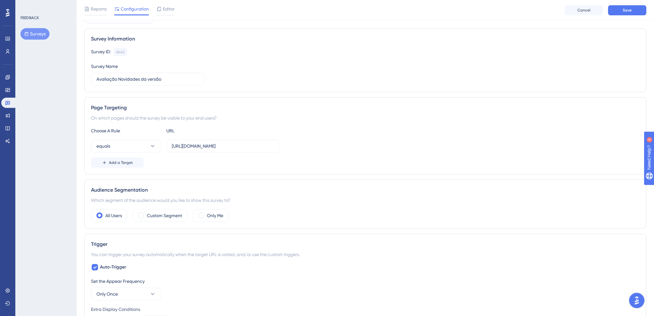
scroll to position [14, 0]
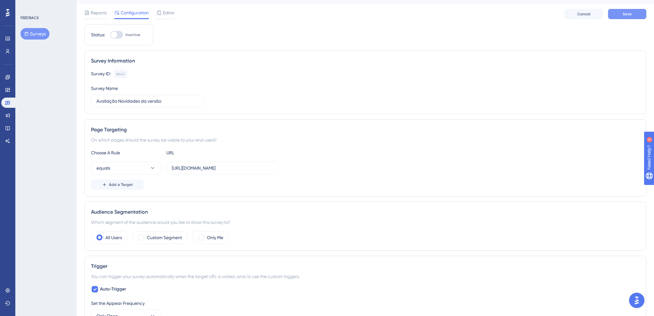
click at [620, 12] on button "Save" at bounding box center [627, 14] width 38 height 10
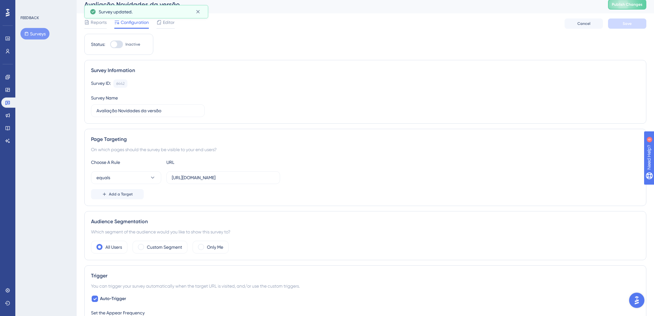
scroll to position [0, 0]
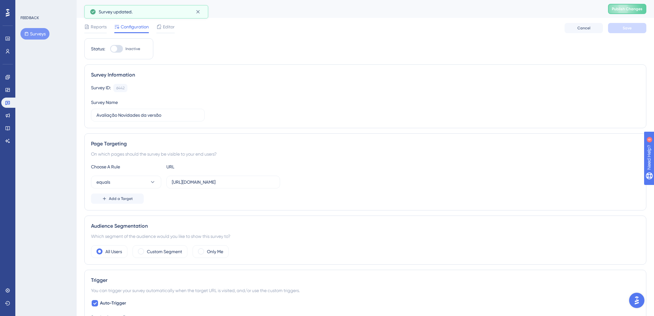
click at [280, 91] on div "Survey ID: 6442 Copy" at bounding box center [365, 88] width 549 height 8
click at [169, 28] on span "Editor" at bounding box center [169, 27] width 12 height 8
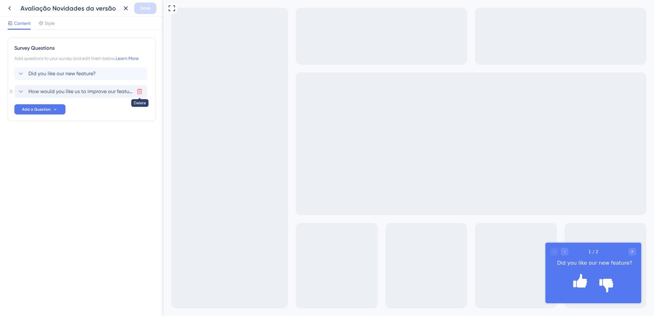
click at [140, 91] on icon at bounding box center [139, 91] width 5 height 5
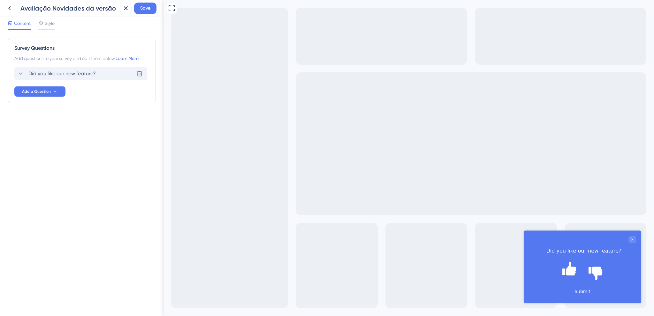
click at [19, 75] on icon at bounding box center [21, 74] width 8 height 8
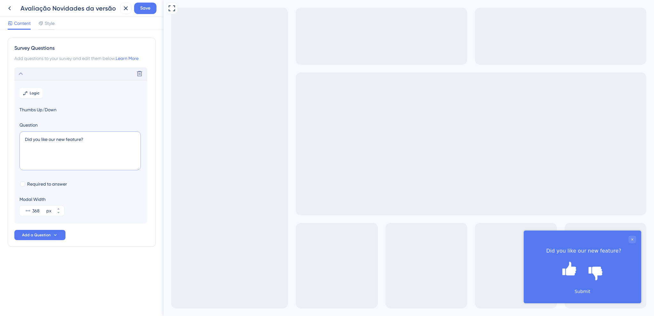
click at [67, 136] on textarea "Did you like our new feature?" at bounding box center [79, 151] width 121 height 39
drag, startPoint x: 105, startPoint y: 145, endPoint x: 13, endPoint y: 140, distance: 91.5
click at [13, 140] on div "Survey Questions Add questions to your survey and edit them below. Learn More D…" at bounding box center [82, 142] width 148 height 209
drag, startPoint x: 50, startPoint y: 136, endPoint x: -16, endPoint y: 128, distance: 66.0
click at [53, 142] on textarea "Did you like our new feature?" at bounding box center [79, 151] width 121 height 39
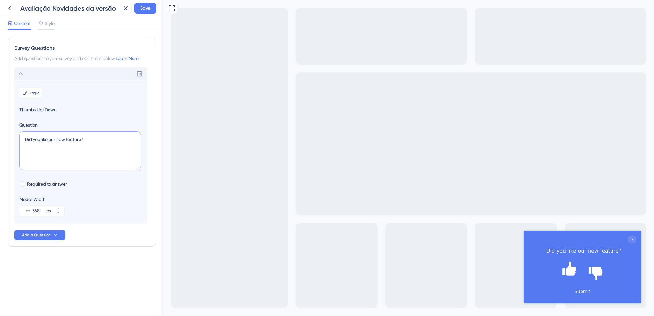
click at [53, 142] on textarea "Did you like our new feature?" at bounding box center [79, 151] width 121 height 39
click at [57, 139] on textarea "Did you like our new feature?" at bounding box center [79, 151] width 121 height 39
type textarea "V"
click at [69, 157] on textarea at bounding box center [79, 151] width 121 height 39
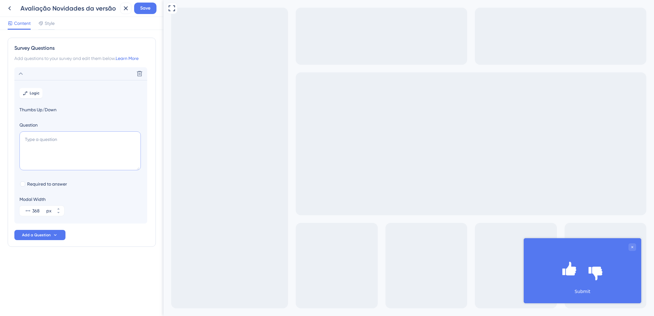
paste textarea "ocê gostou de receber as novidades da versão do sistema"
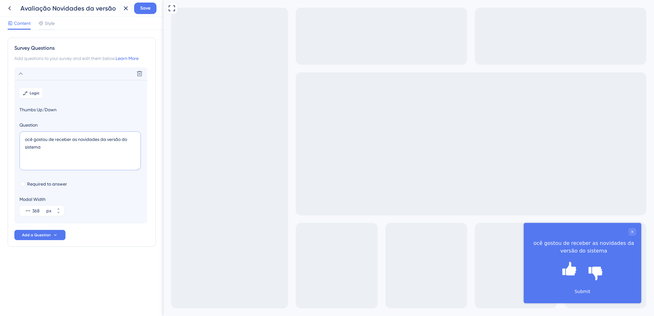
click at [26, 136] on textarea "ocê gostou de receber as novidades da versão do sistema" at bounding box center [79, 151] width 121 height 39
click at [24, 138] on textarea "ocê gostou de receber as novidades da versão do sistema" at bounding box center [79, 151] width 121 height 39
click at [25, 139] on textarea "ocê gostou de receber as novidades da versão do sistema" at bounding box center [79, 151] width 121 height 39
click at [26, 139] on textarea "ocê gostou de receber as novidades da versão do sistema" at bounding box center [79, 151] width 121 height 39
click at [75, 147] on textarea "Você gostou de receber as novidades da versão do sistema" at bounding box center [79, 151] width 121 height 39
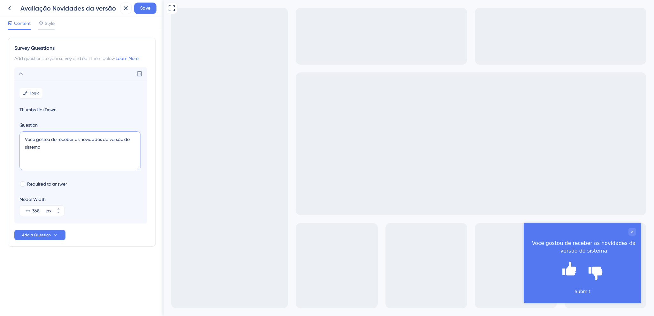
click at [55, 138] on textarea "Você gostou de receber as novidades da versão do sistema" at bounding box center [79, 151] width 121 height 39
type textarea "Você gostou de receber as Novidades da Versão do sistema através deste formato?"
click at [47, 281] on div "Survey Questions Add questions to your survey and edit them below. Learn More D…" at bounding box center [82, 173] width 164 height 286
click at [48, 22] on span "Style" at bounding box center [50, 23] width 10 height 8
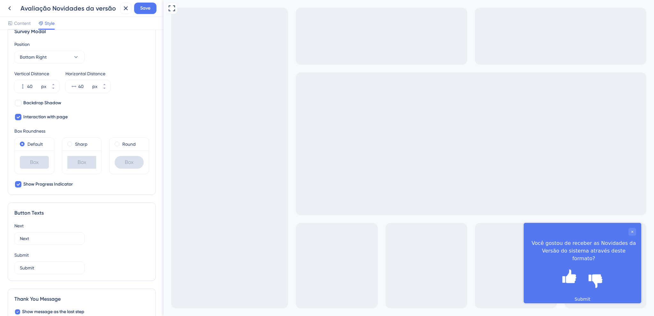
scroll to position [321, 0]
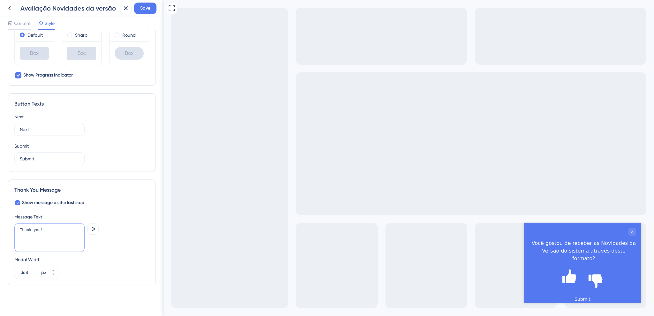
click at [59, 232] on textarea "Thank you!" at bounding box center [49, 238] width 70 height 29
drag, startPoint x: 19, startPoint y: 232, endPoint x: 8, endPoint y: 230, distance: 11.1
click at [14, 230] on textarea "Thank you!" at bounding box center [49, 238] width 70 height 29
type textarea "O"
type textarea "Agradecemos pelo feedback!"
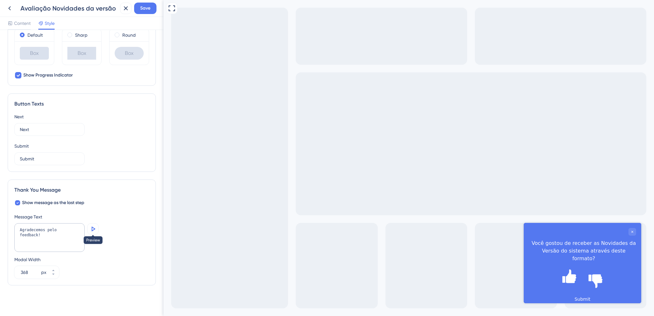
click at [94, 228] on icon at bounding box center [93, 229] width 8 height 8
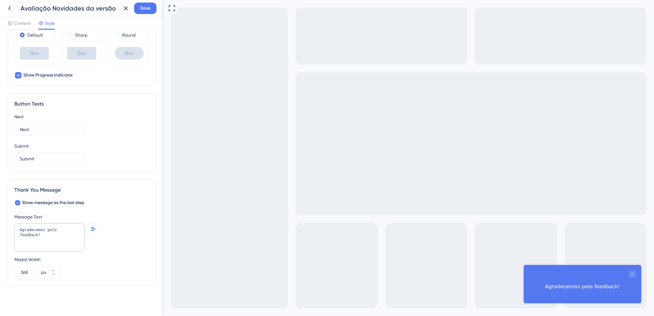
click at [94, 228] on icon at bounding box center [93, 229] width 8 height 8
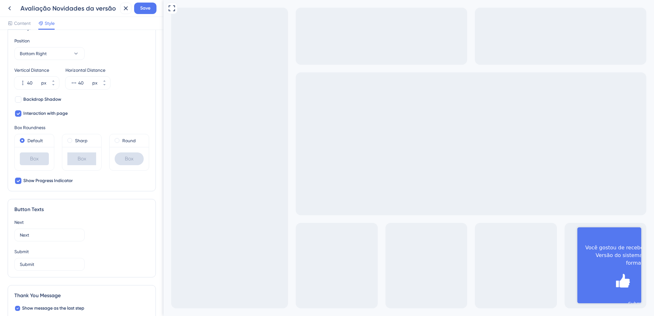
click at [110, 220] on div "Next" at bounding box center [81, 223] width 135 height 8
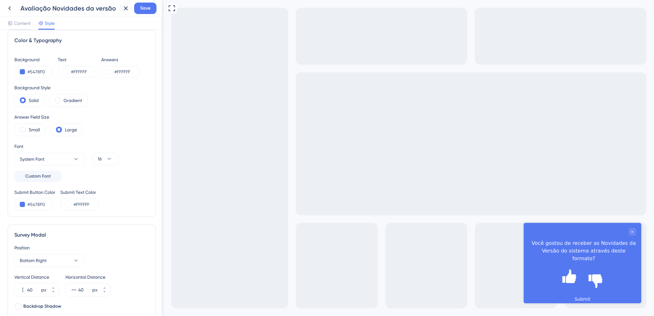
scroll to position [0, 0]
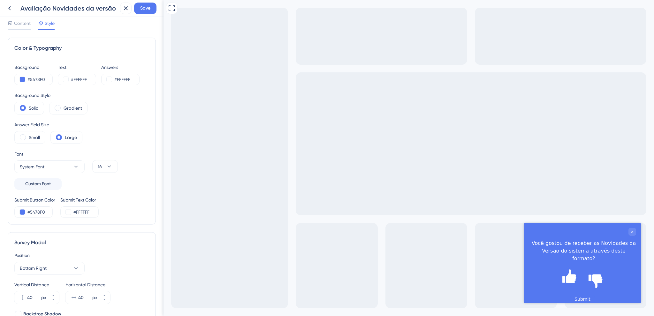
click at [47, 248] on div "Survey Modal Position Bottom Right Vertical Distance 40 px Horizontal Distance …" at bounding box center [82, 319] width 148 height 174
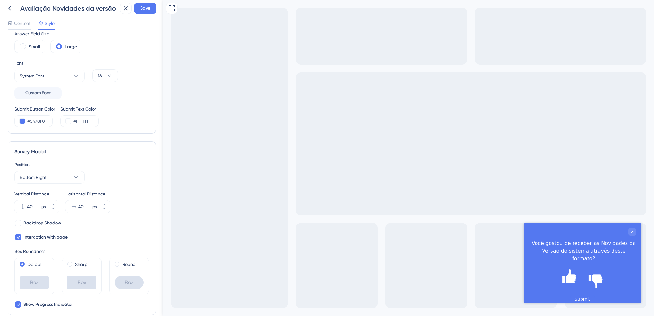
scroll to position [106, 0]
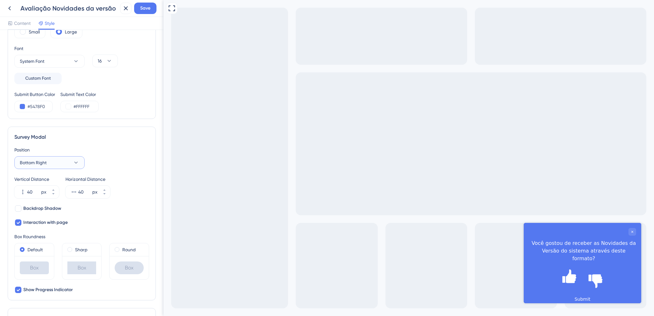
click at [51, 162] on button "Bottom Right" at bounding box center [49, 162] width 70 height 13
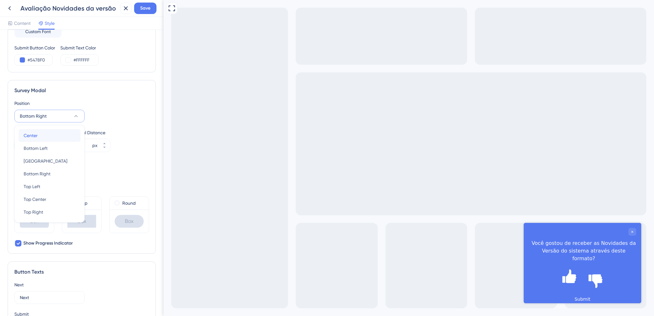
click at [43, 134] on button "Center Center" at bounding box center [50, 135] width 62 height 13
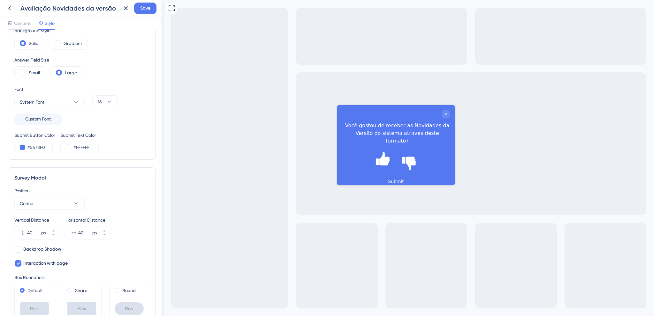
scroll to position [106, 0]
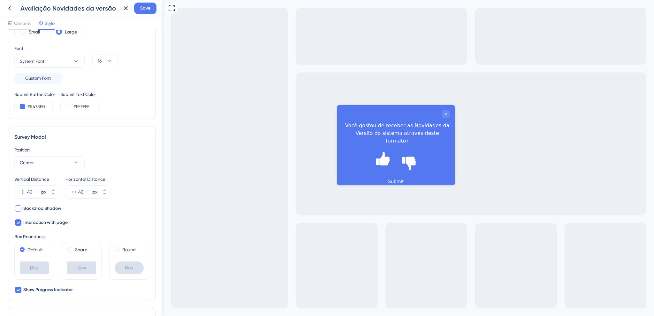
click at [45, 211] on span "Backdrop Shadow" at bounding box center [42, 209] width 38 height 8
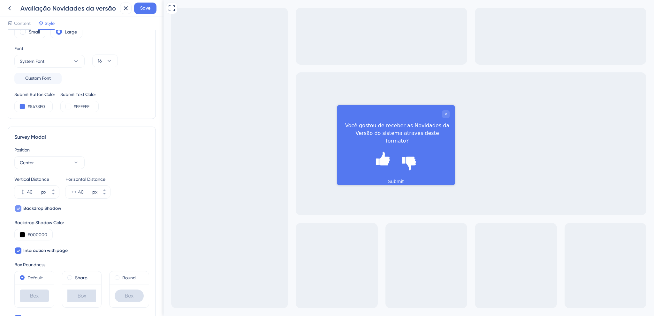
checkbox input "true"
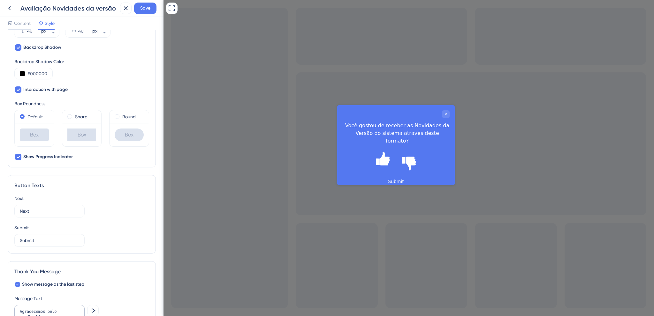
scroll to position [282, 0]
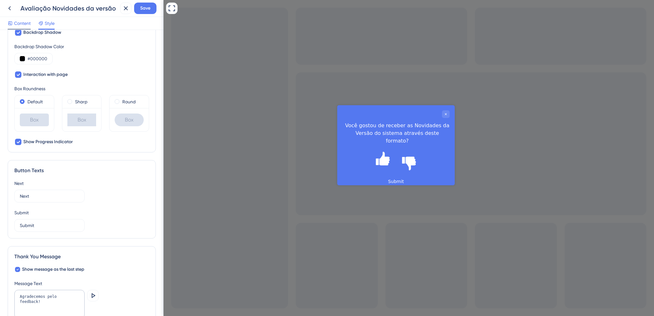
click at [27, 21] on span "Content" at bounding box center [22, 23] width 17 height 8
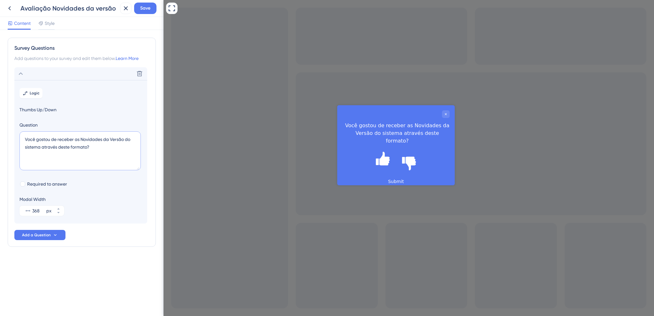
click at [47, 149] on textarea "Você gostou de receber as Novidades da Versão do sistema através deste formato?" at bounding box center [79, 151] width 121 height 39
click at [53, 147] on textarea "Você gostou de receber as Novidades da Versão do sistema através deste formato?" at bounding box center [79, 151] width 121 height 39
click at [50, 147] on textarea "Você gostou de receber as Novidades da Versão do sistema através deste formato?" at bounding box center [79, 151] width 121 height 39
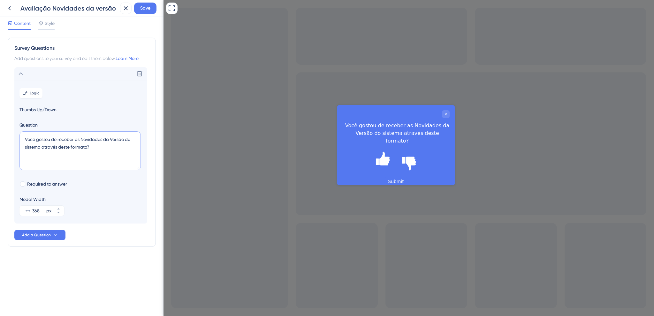
drag, startPoint x: 58, startPoint y: 148, endPoint x: 42, endPoint y: 145, distance: 15.8
click at [42, 145] on textarea "Você gostou de receber as Novidades da Versão do sistema através deste formato?" at bounding box center [79, 151] width 121 height 39
type textarea "Você gostou de receber as Novidades da Versão do sistema por este formato?"
click at [44, 26] on div "Style" at bounding box center [46, 23] width 16 height 8
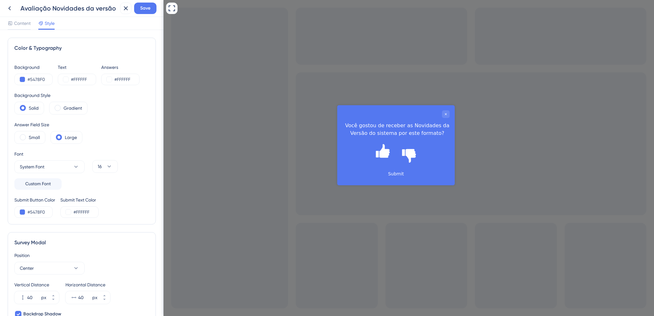
drag, startPoint x: 434, startPoint y: 137, endPoint x: 344, endPoint y: 119, distance: 91.8
click at [344, 119] on div "Você gostou de receber as Novidades da Versão do sistema por este formato?" at bounding box center [396, 123] width 118 height 37
drag, startPoint x: 20, startPoint y: 27, endPoint x: 27, endPoint y: 30, distance: 7.2
click at [20, 27] on div "Content" at bounding box center [19, 24] width 23 height 10
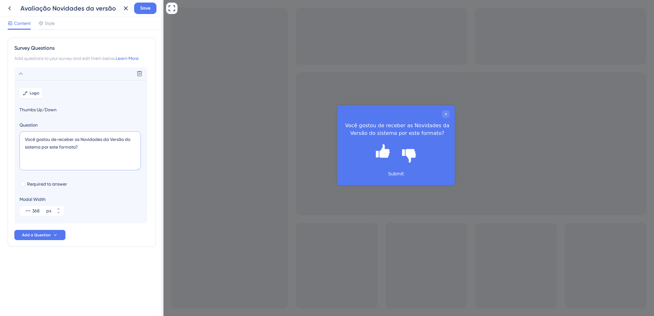
click at [46, 146] on textarea "Você gostou de receber as Novidades da Versão do sistema por este formato?" at bounding box center [79, 151] width 121 height 39
click at [50, 149] on textarea "Você gostou de receber as Novidades da Versão do sistema por este formato?" at bounding box center [79, 151] width 121 height 39
type textarea "Você gostou de receber as Novidades da Versão do sistema neste formato?"
click at [49, 234] on span "Add a Question" at bounding box center [36, 235] width 29 height 5
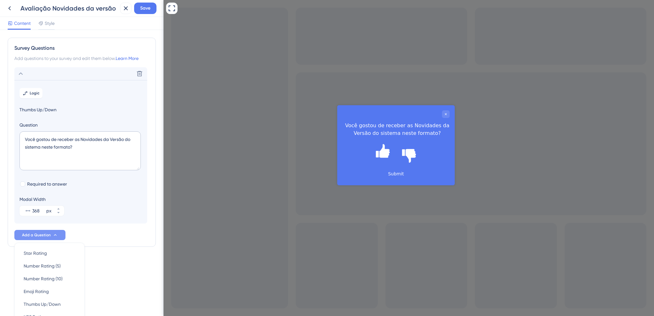
scroll to position [61, 0]
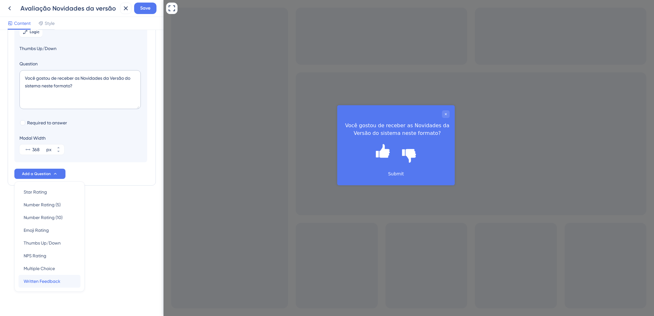
click at [49, 281] on span "Written Feedback" at bounding box center [42, 282] width 37 height 8
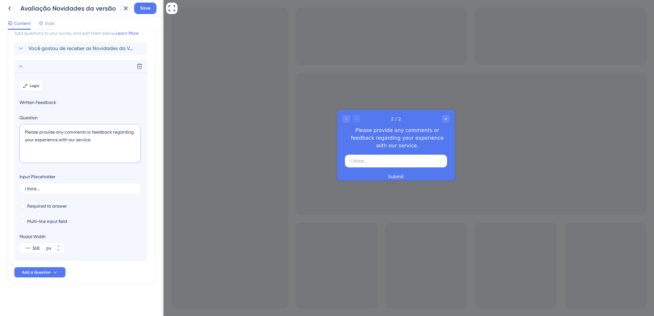
drag, startPoint x: 101, startPoint y: 139, endPoint x: -22, endPoint y: 107, distance: 127.0
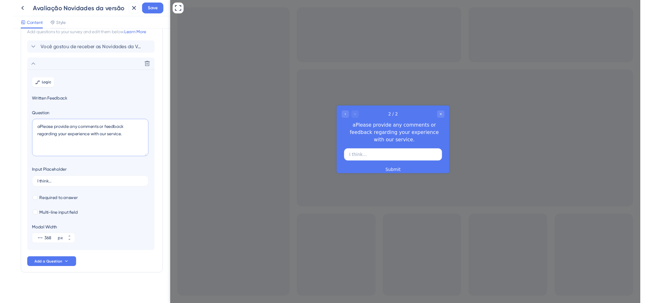
scroll to position [0, 0]
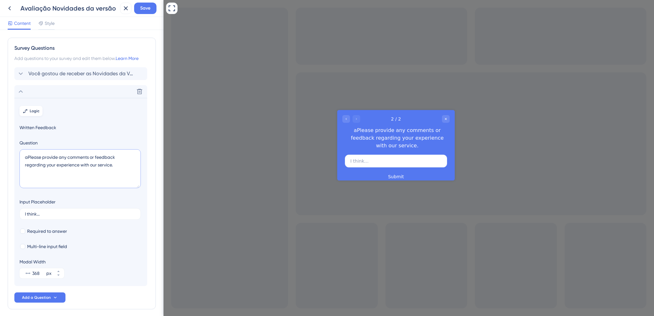
type textarea "aPlease provide any comments or feedback regarding your experience with our ser…"
click at [33, 113] on span "Logic" at bounding box center [35, 111] width 10 height 5
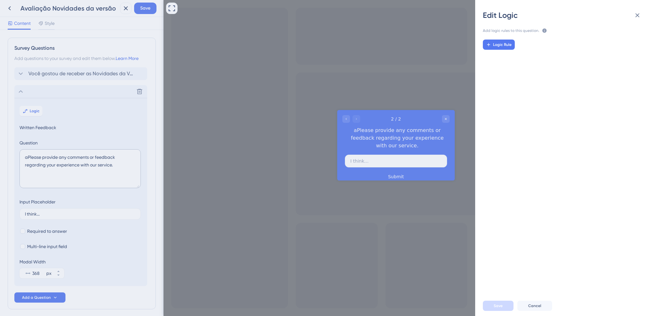
click at [483, 48] on div "Logic Rule" at bounding box center [567, 162] width 189 height 256
click at [494, 46] on span "Logic Rule" at bounding box center [502, 44] width 19 height 5
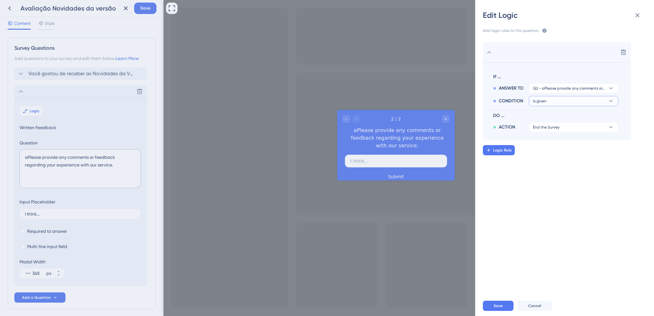
click at [559, 101] on button "is given" at bounding box center [573, 101] width 89 height 10
click at [552, 126] on span "End the Survey" at bounding box center [546, 127] width 27 height 5
click at [637, 12] on icon at bounding box center [638, 15] width 8 height 8
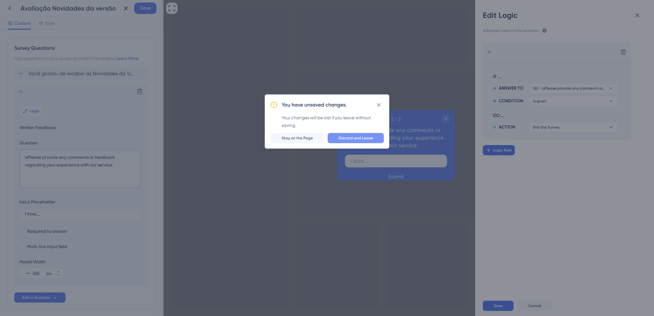
click at [341, 138] on span "Discard and Leave" at bounding box center [356, 138] width 34 height 5
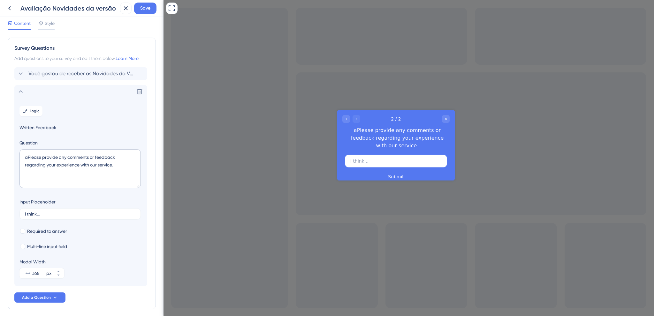
drag, startPoint x: 678, startPoint y: 248, endPoint x: 338, endPoint y: 140, distance: 357.4
click at [338, 140] on div "2 / 2 aPlease provide any comments or feedback regarding your experience with o…" at bounding box center [396, 132] width 118 height 45
click at [141, 89] on icon at bounding box center [139, 91] width 6 height 6
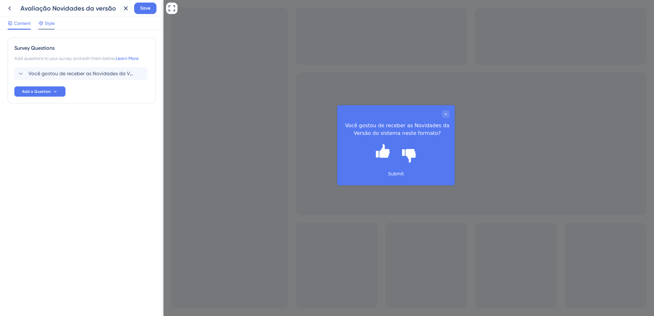
click at [51, 24] on span "Style" at bounding box center [50, 23] width 10 height 8
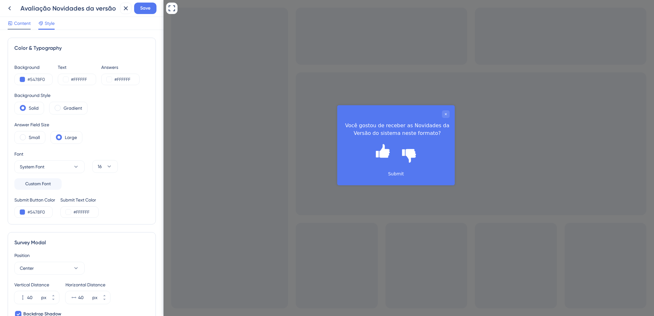
click at [26, 24] on span "Content" at bounding box center [22, 23] width 17 height 8
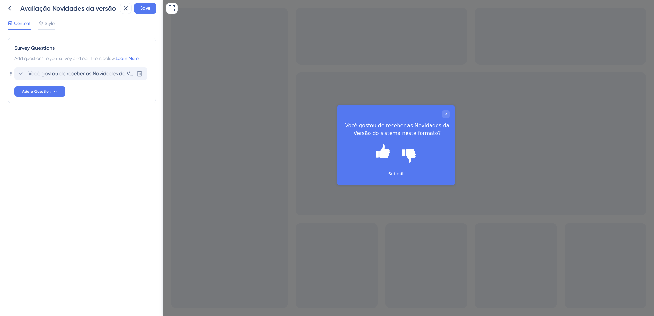
click at [106, 71] on span "Você gostou de receber as Novidades da Versão do sistema neste formato?" at bounding box center [80, 74] width 105 height 8
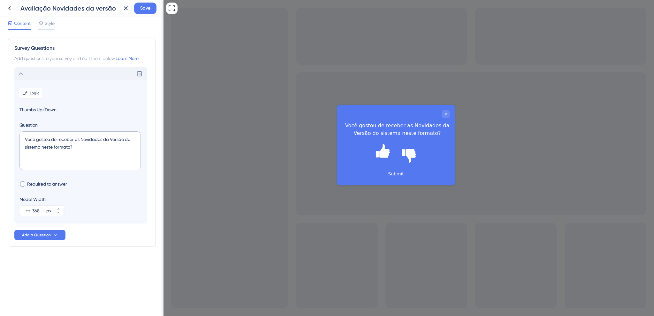
click at [48, 182] on span "Required to answer" at bounding box center [47, 184] width 40 height 8
checkbox input "true"
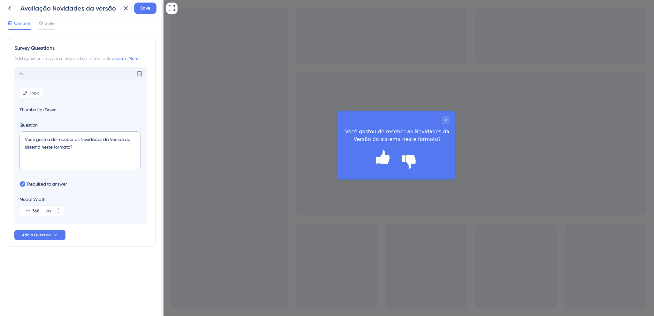
click at [51, 111] on span "Thumbs Up/Down" at bounding box center [80, 110] width 123 height 8
click at [39, 25] on div "Content Style" at bounding box center [31, 24] width 47 height 10
click at [47, 25] on span "Style" at bounding box center [50, 23] width 10 height 8
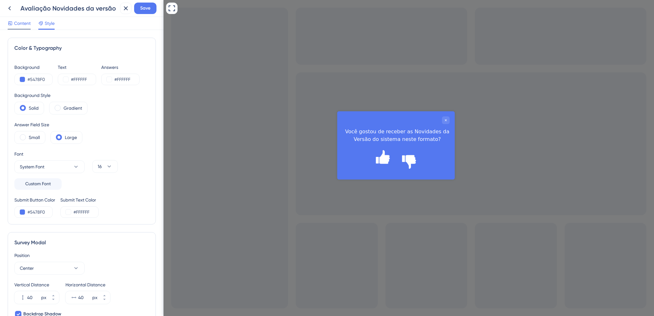
click at [27, 25] on span "Content" at bounding box center [22, 23] width 17 height 8
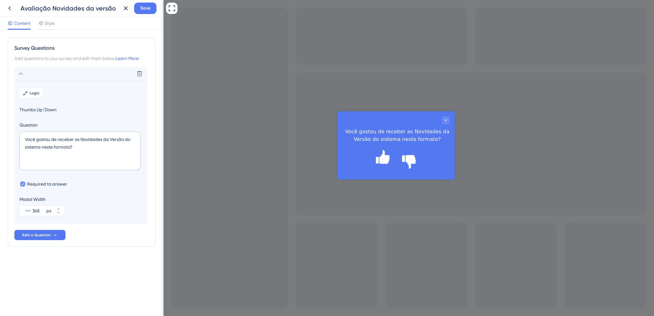
click at [45, 187] on span "Required to answer" at bounding box center [47, 184] width 40 height 8
checkbox input "false"
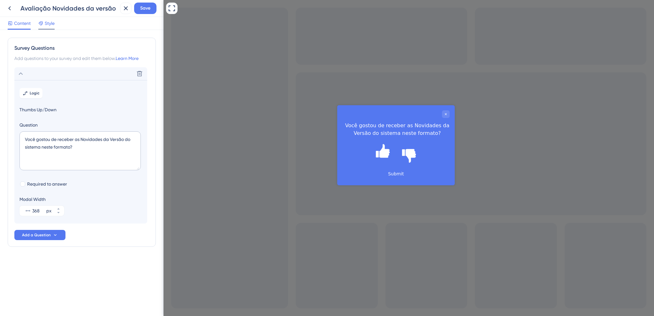
click at [43, 22] on icon at bounding box center [40, 23] width 5 height 5
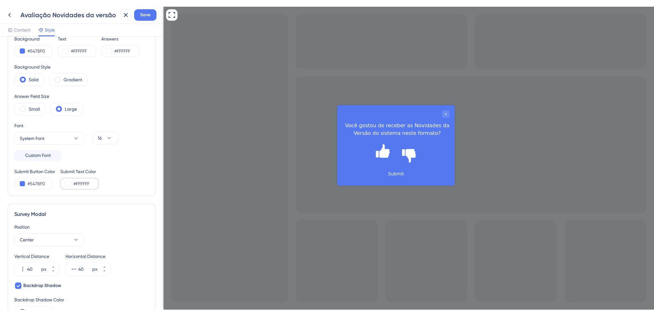
scroll to position [327, 0]
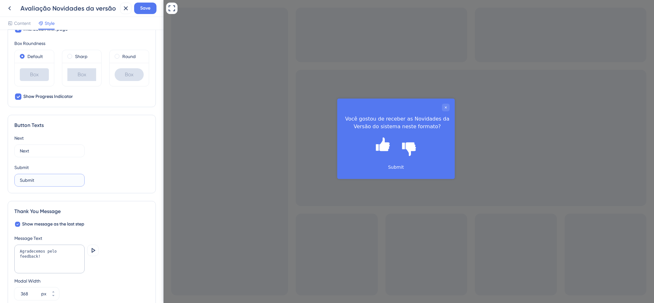
click at [64, 179] on input "Submit" at bounding box center [49, 180] width 59 height 7
click at [32, 180] on input "Submit" at bounding box center [49, 180] width 59 height 7
type input "Enviar"
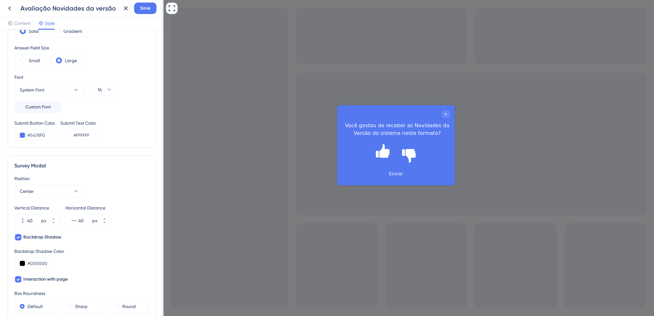
scroll to position [45, 0]
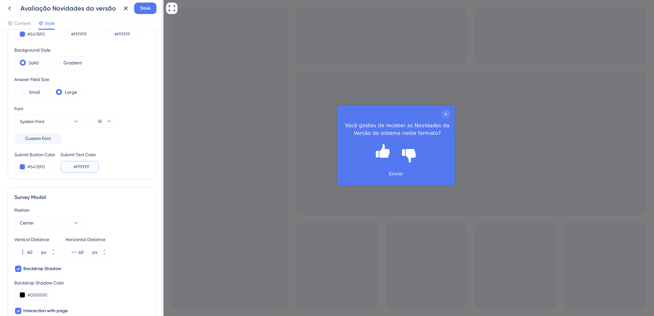
click at [82, 164] on input "#FFFFFF" at bounding box center [86, 167] width 26 height 8
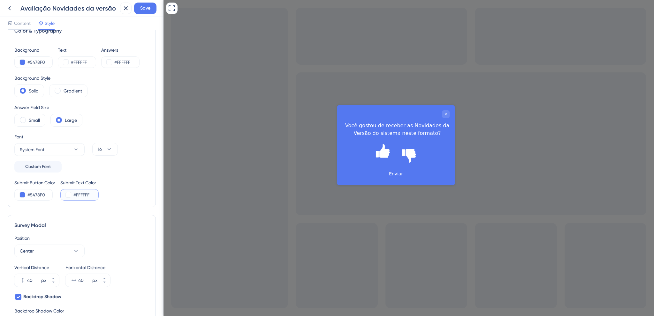
scroll to position [10, 0]
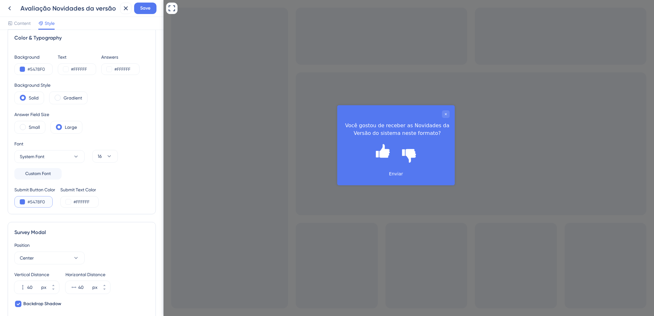
click at [49, 200] on input "#5478F0" at bounding box center [40, 202] width 26 height 8
drag, startPoint x: 47, startPoint y: 202, endPoint x: -28, endPoint y: 200, distance: 75.7
click at [27, 200] on input "#5478F0" at bounding box center [40, 202] width 26 height 8
type input "#FFFFFF"
click at [100, 202] on div "Submit Button Color #FFFFFF Submit Text Color #FFFFFF" at bounding box center [81, 197] width 135 height 22
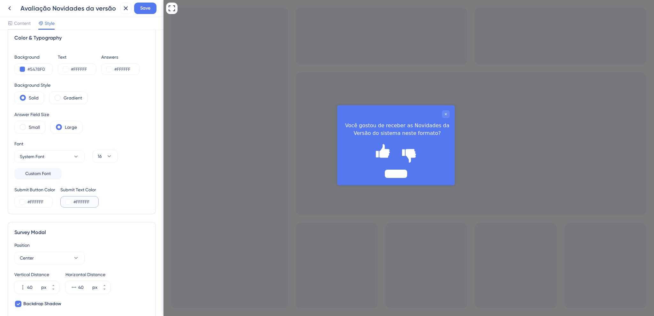
click at [97, 201] on input "#FFFFFF" at bounding box center [86, 202] width 26 height 8
drag, startPoint x: 95, startPoint y: 201, endPoint x: -64, endPoint y: 182, distance: 159.8
click at [73, 198] on input "#FFFFFF" at bounding box center [86, 202] width 26 height 8
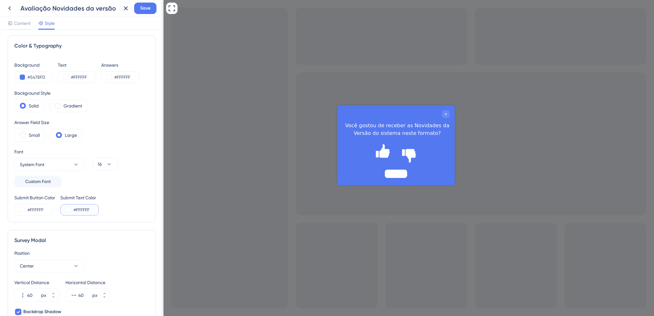
scroll to position [0, 0]
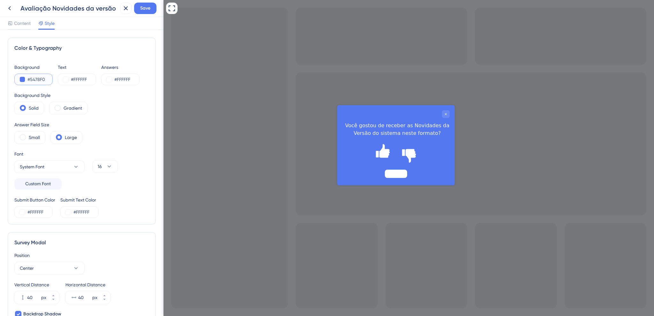
drag, startPoint x: 47, startPoint y: 78, endPoint x: -22, endPoint y: 72, distance: 69.2
click at [27, 76] on input "#5478F0" at bounding box center [40, 80] width 26 height 8
drag, startPoint x: 99, startPoint y: 213, endPoint x: 64, endPoint y: 207, distance: 35.9
click at [73, 209] on input "#FFFFFF" at bounding box center [86, 213] width 26 height 8
paste input "5478F0"
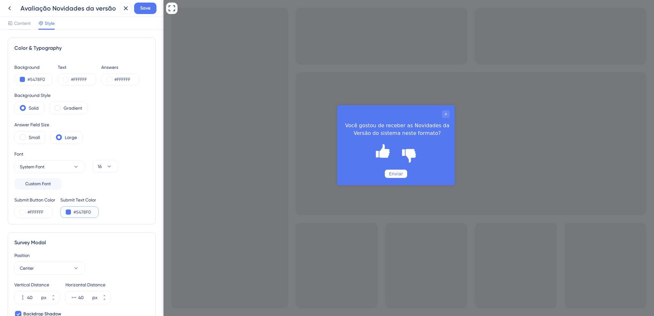
type input "#5478F0"
drag, startPoint x: 135, startPoint y: 194, endPoint x: 17, endPoint y: 172, distance: 119.7
click at [135, 194] on div "Background #5478F0 Text #FFFFFF Answers #FFFFFF Background Style Solid Gradient…" at bounding box center [81, 141] width 135 height 155
click at [34, 166] on span "System Font" at bounding box center [32, 167] width 25 height 8
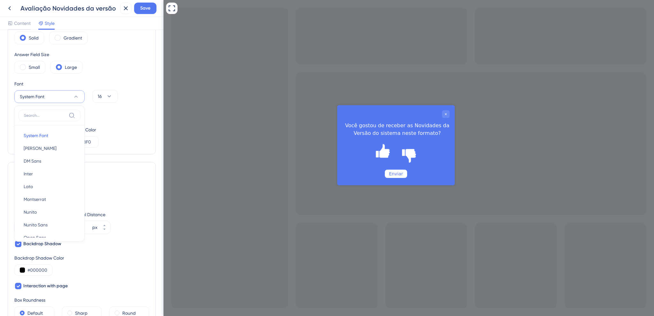
click at [136, 114] on div "Font System Font System Font System Font Barlow Barlow DM Sans DM Sans Inter In…" at bounding box center [81, 100] width 135 height 40
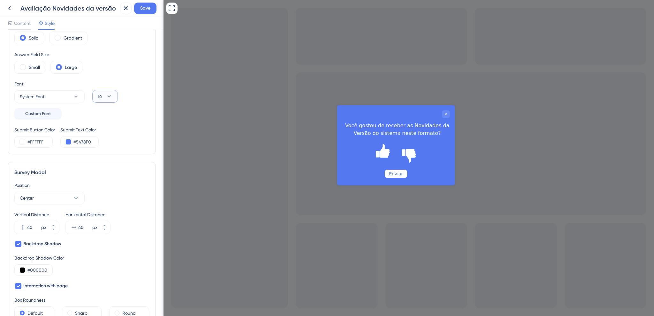
click at [111, 97] on icon at bounding box center [109, 96] width 6 height 6
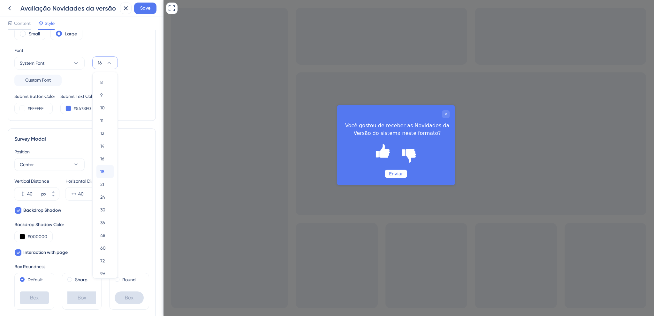
click at [103, 173] on span "18" at bounding box center [102, 172] width 4 height 8
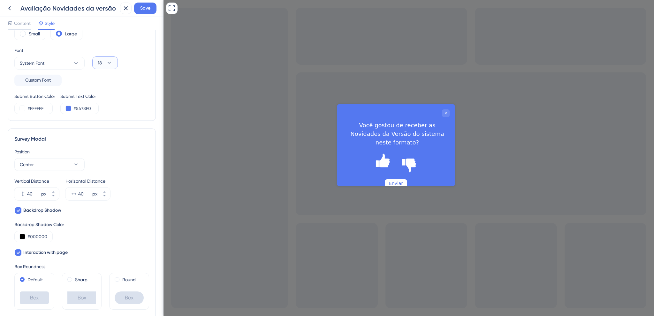
click at [107, 63] on icon at bounding box center [109, 63] width 6 height 6
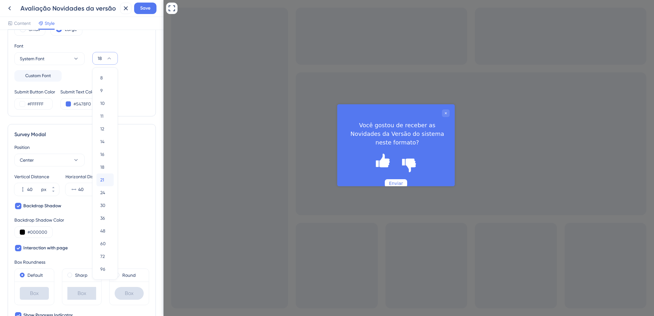
click at [101, 178] on span "21" at bounding box center [102, 180] width 4 height 8
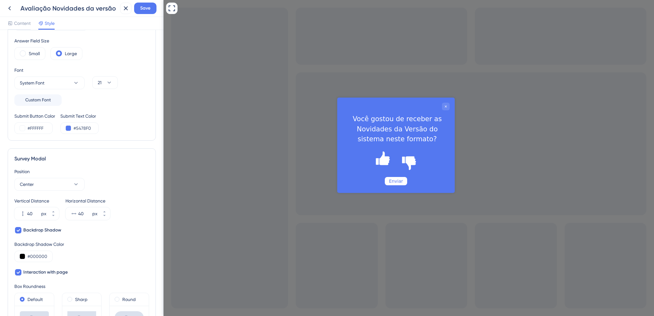
scroll to position [73, 0]
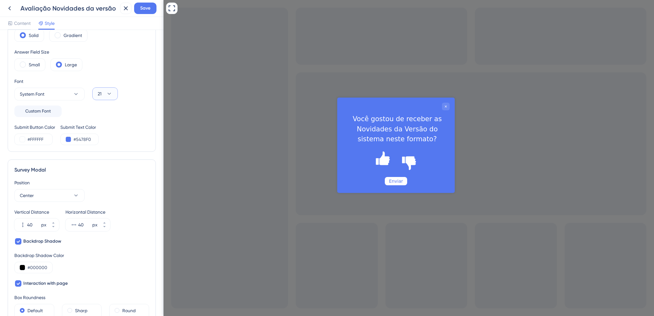
click at [103, 94] on button "21" at bounding box center [105, 94] width 26 height 13
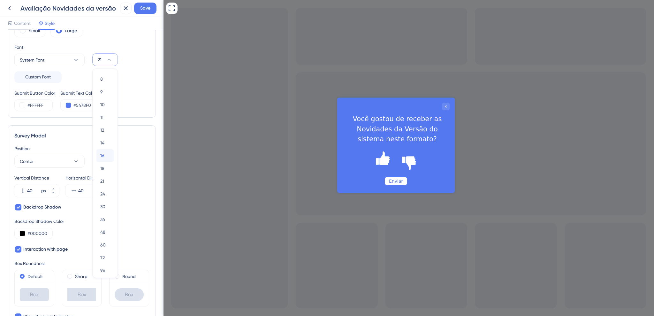
click at [104, 156] on button "16 16" at bounding box center [104, 155] width 17 height 13
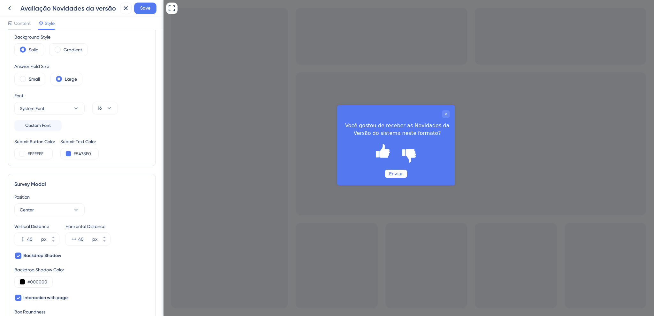
scroll to position [36, 0]
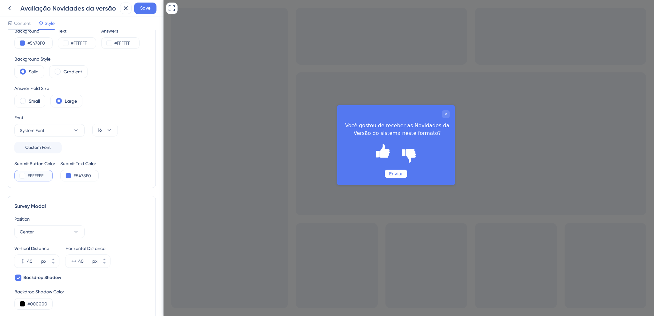
click at [47, 173] on input "#FFFFFF" at bounding box center [40, 176] width 26 height 8
click at [84, 179] on input "#5478F0" at bounding box center [86, 176] width 26 height 8
click at [46, 179] on input "#FFFFFF" at bounding box center [40, 176] width 26 height 8
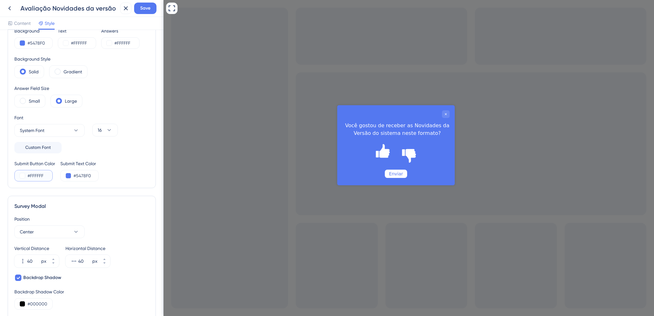
click at [46, 179] on input "#FFFFFF" at bounding box center [40, 176] width 26 height 8
paste input "5478F0"
type input "#5478F0"
click at [90, 172] on input "#5478F0" at bounding box center [86, 176] width 26 height 8
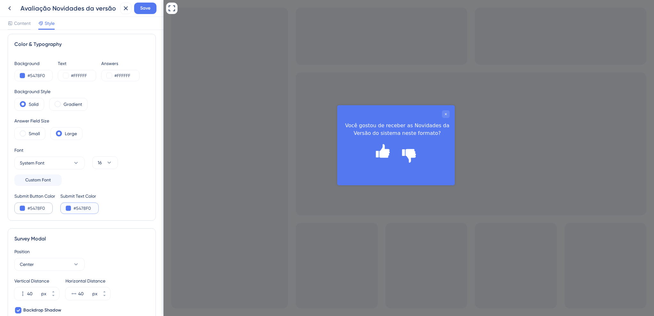
scroll to position [0, 0]
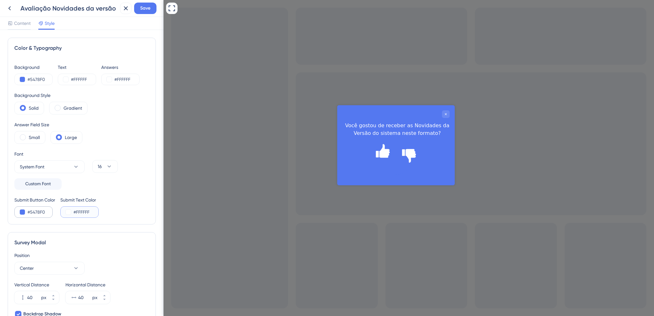
type input "#FFFFFF"
click at [51, 212] on input "#5478F0" at bounding box center [40, 213] width 26 height 8
click at [54, 112] on div "Gradient" at bounding box center [68, 108] width 38 height 13
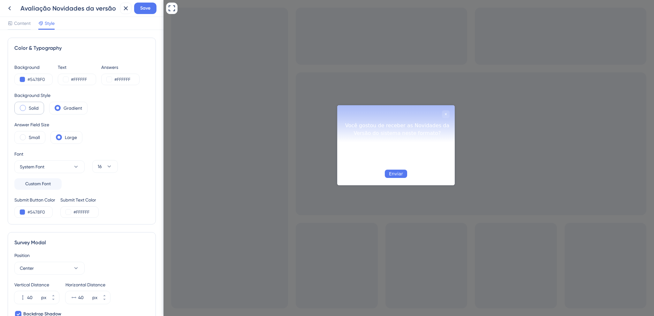
click at [37, 111] on label "Solid" at bounding box center [34, 108] width 10 height 8
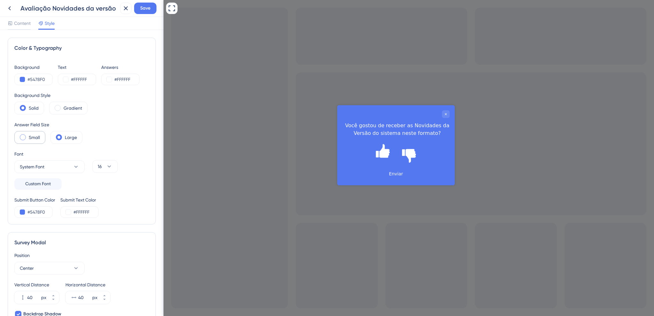
click at [31, 133] on div "Small" at bounding box center [29, 137] width 31 height 13
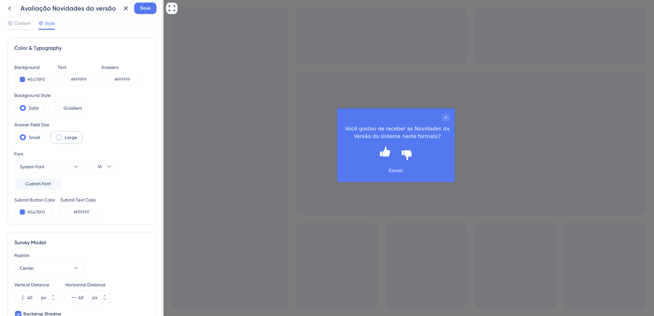
click at [73, 138] on label "Large" at bounding box center [71, 138] width 12 height 8
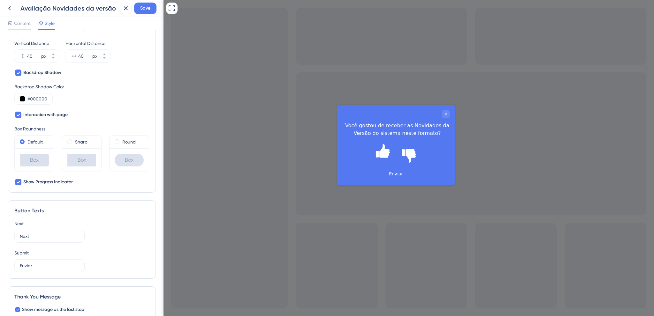
scroll to position [247, 0]
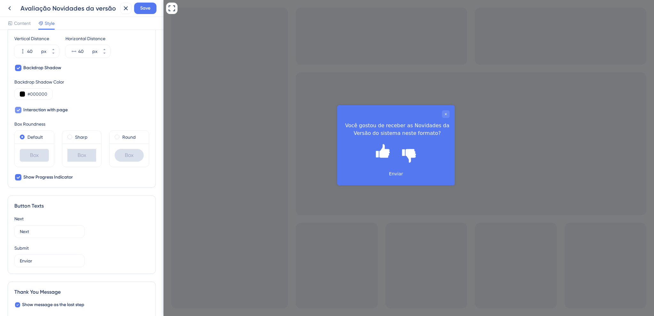
click at [51, 109] on span "Interaction with page" at bounding box center [45, 110] width 44 height 8
checkbox input "false"
click at [48, 178] on span "Show Progress Indicator" at bounding box center [48, 178] width 50 height 8
checkbox input "false"
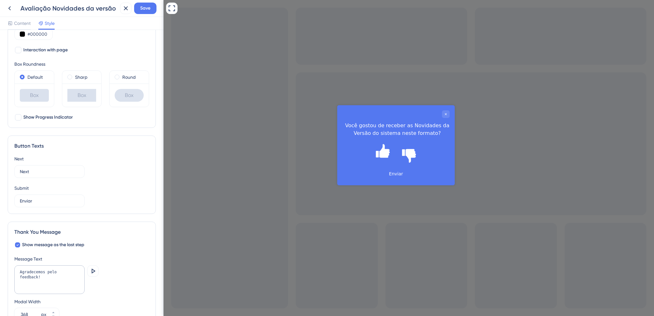
scroll to position [317, 0]
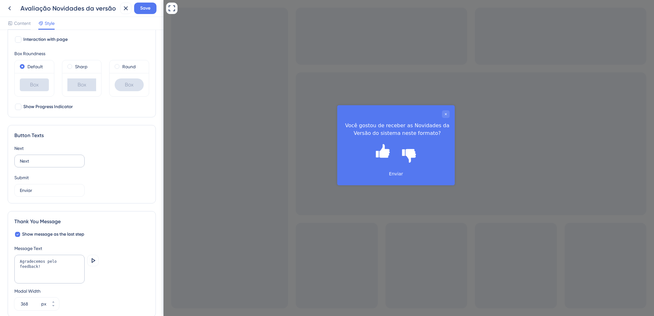
click at [39, 156] on label "Next" at bounding box center [49, 161] width 70 height 13
click at [39, 158] on input "Next" at bounding box center [49, 161] width 59 height 7
click at [39, 156] on label "Next" at bounding box center [49, 161] width 70 height 13
click at [39, 158] on input "Next" at bounding box center [49, 161] width 59 height 7
click at [42, 158] on input "Next" at bounding box center [49, 161] width 59 height 7
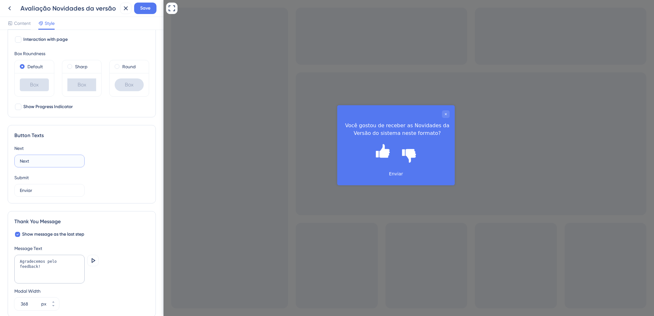
scroll to position [349, 0]
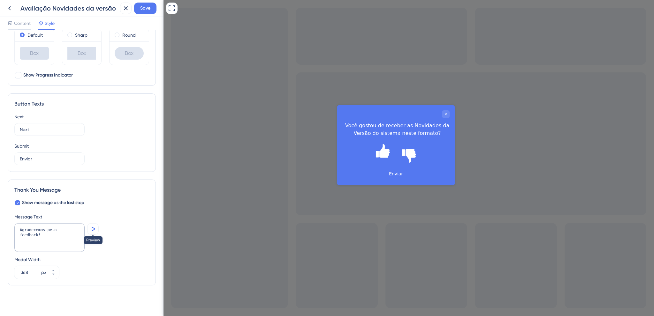
click at [91, 231] on icon at bounding box center [93, 229] width 8 height 8
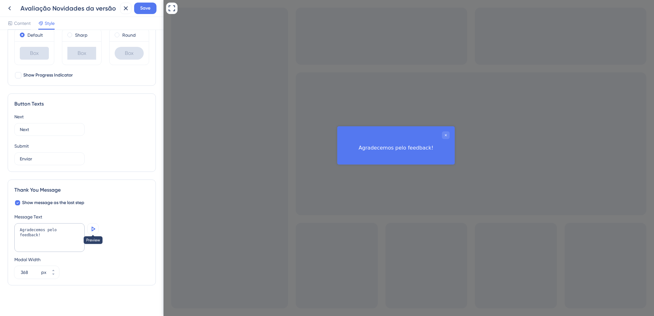
click at [91, 231] on icon at bounding box center [93, 229] width 8 height 8
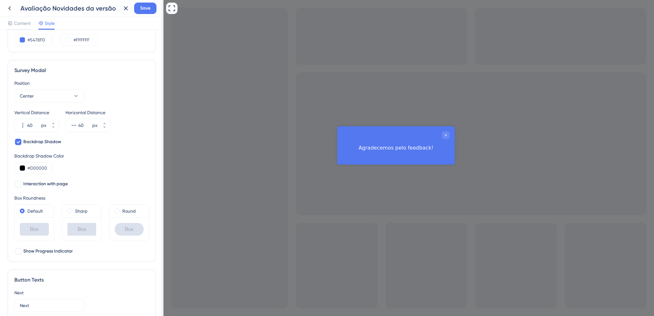
scroll to position [0, 0]
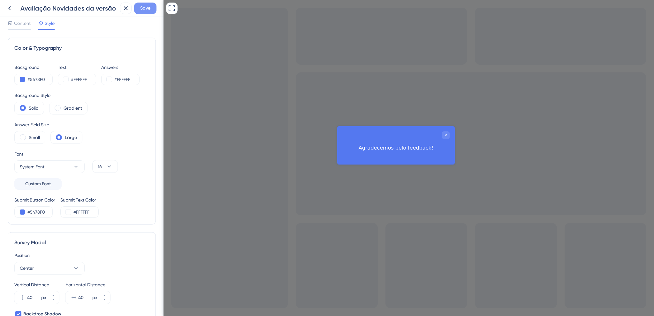
click at [145, 3] on button "Save" at bounding box center [145, 8] width 22 height 11
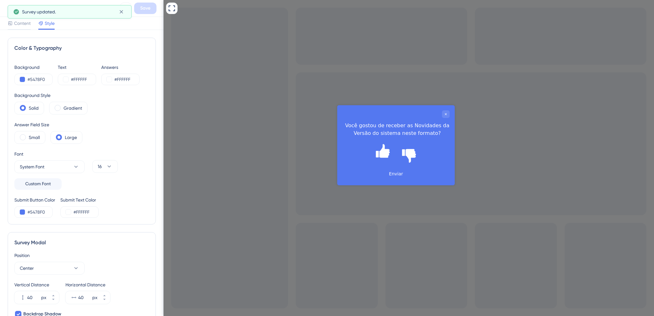
click at [124, 10] on icon at bounding box center [121, 12] width 6 height 6
click at [14, 5] on button at bounding box center [9, 8] width 11 height 11
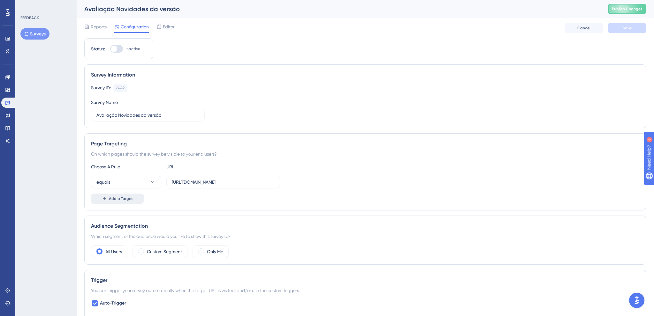
click at [121, 201] on button "Add a Target" at bounding box center [117, 199] width 53 height 10
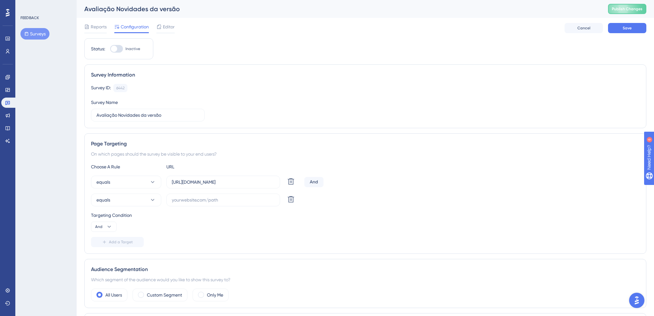
click at [318, 184] on div "And" at bounding box center [313, 182] width 19 height 10
click at [314, 182] on div "And" at bounding box center [313, 182] width 19 height 10
click at [105, 225] on button "And" at bounding box center [104, 227] width 26 height 10
click at [105, 258] on button "Or Or" at bounding box center [103, 258] width 17 height 13
click at [220, 203] on input "text" at bounding box center [223, 200] width 103 height 7
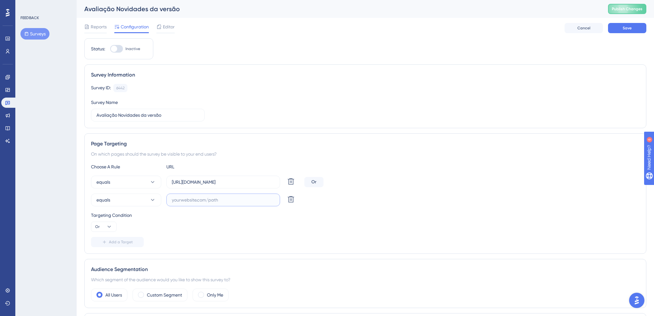
paste input "[URL][DOMAIN_NAME]"
type input "[URL][DOMAIN_NAME]"
drag, startPoint x: 307, startPoint y: 218, endPoint x: 103, endPoint y: 229, distance: 204.1
click at [306, 218] on div "Targeting Condition" at bounding box center [365, 216] width 549 height 8
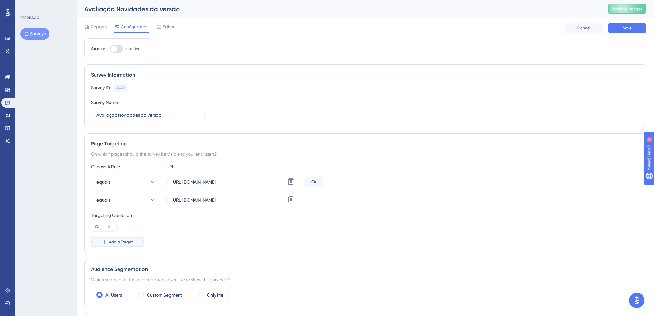
drag, startPoint x: 116, startPoint y: 241, endPoint x: 117, endPoint y: 237, distance: 4.7
click at [116, 241] on span "Add a Target" at bounding box center [121, 242] width 24 height 5
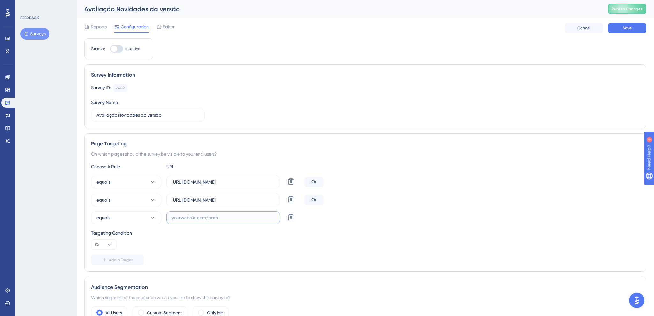
drag, startPoint x: 185, startPoint y: 219, endPoint x: 189, endPoint y: 224, distance: 6.5
click at [185, 218] on input "text" at bounding box center [223, 218] width 103 height 7
paste input "[URL][DOMAIN_NAME]"
type input "[URL][DOMAIN_NAME]"
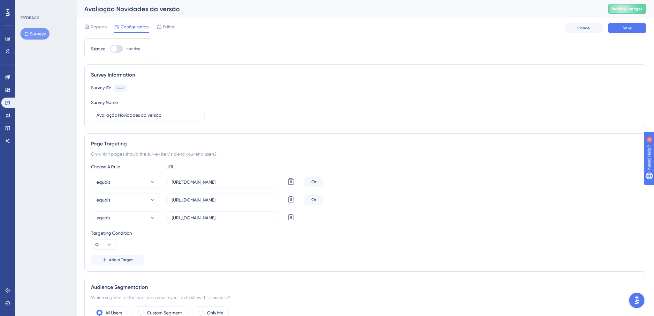
click at [222, 263] on div "Add a Target" at bounding box center [365, 260] width 549 height 10
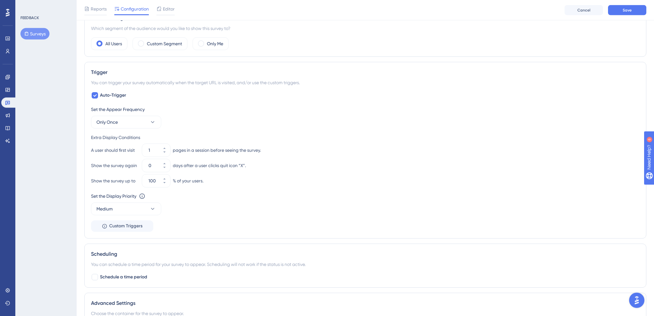
scroll to position [303, 0]
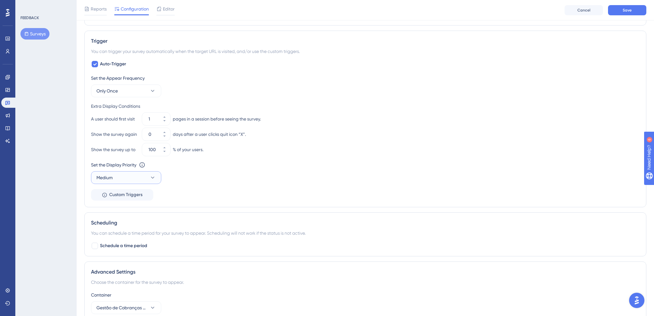
click at [128, 178] on button "Medium" at bounding box center [126, 177] width 70 height 13
click at [128, 179] on button "Medium" at bounding box center [126, 177] width 70 height 13
click at [126, 173] on button "Medium" at bounding box center [126, 177] width 70 height 13
click at [117, 198] on div "Low Low" at bounding box center [126, 197] width 62 height 13
click at [104, 195] on span "Low" at bounding box center [104, 198] width 8 height 8
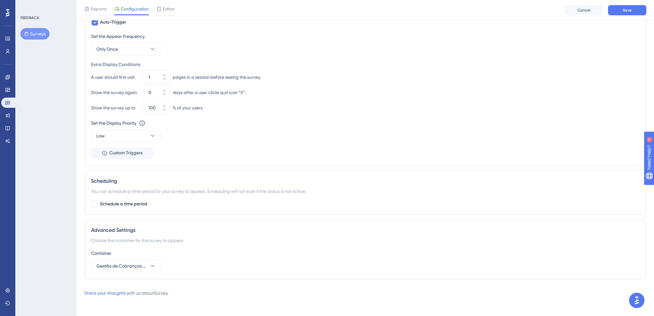
click at [85, 191] on div "Scheduling You can schedule a time period for your survey to appear. Scheduling…" at bounding box center [365, 193] width 562 height 44
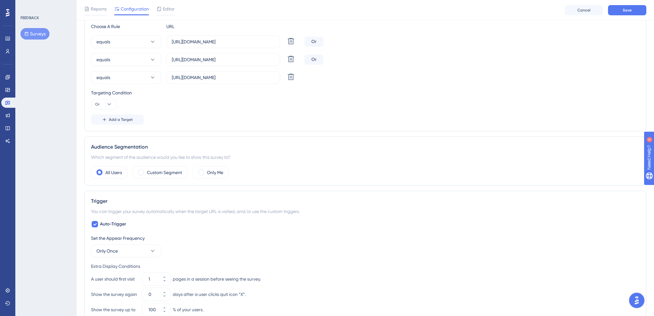
scroll to position [0, 0]
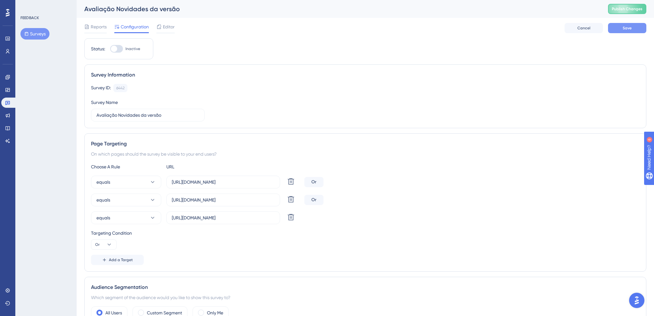
click at [616, 28] on button "Save" at bounding box center [627, 28] width 38 height 10
click at [229, 32] on div "Reports Configuration Editor Cancel Save" at bounding box center [365, 28] width 562 height 20
click at [116, 46] on div at bounding box center [116, 49] width 13 height 8
click at [110, 49] on input "Inactive" at bounding box center [110, 49] width 0 height 0
checkbox input "true"
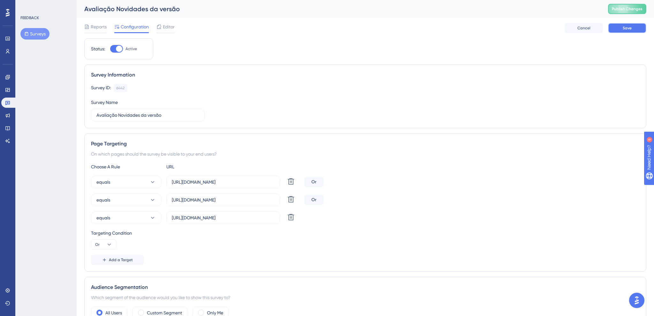
click at [632, 29] on button "Save" at bounding box center [627, 28] width 38 height 10
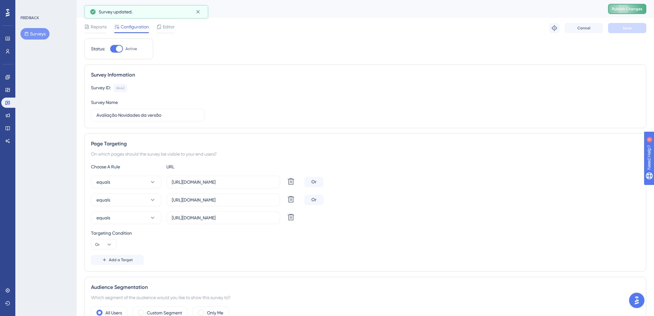
click at [625, 6] on button "Publish Changes" at bounding box center [627, 9] width 38 height 10
drag, startPoint x: 164, startPoint y: 26, endPoint x: 190, endPoint y: 40, distance: 29.4
click at [164, 26] on span "Editor" at bounding box center [169, 27] width 12 height 8
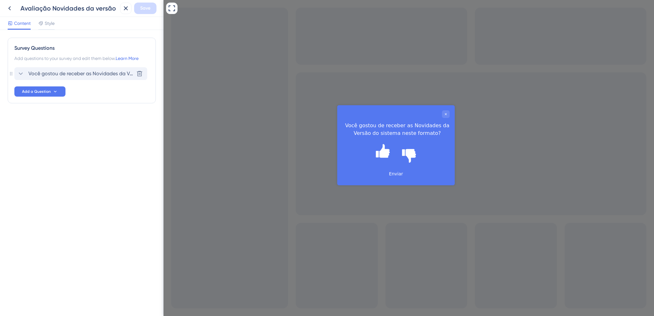
click at [52, 74] on span "Você gostou de receber as Novidades da Versão do sistema neste formato?" at bounding box center [80, 74] width 105 height 8
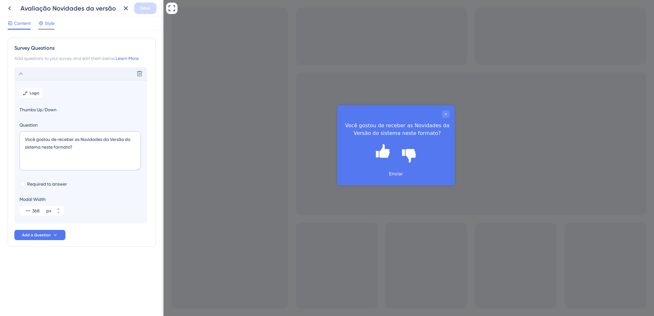
click at [46, 22] on span "Style" at bounding box center [50, 23] width 10 height 8
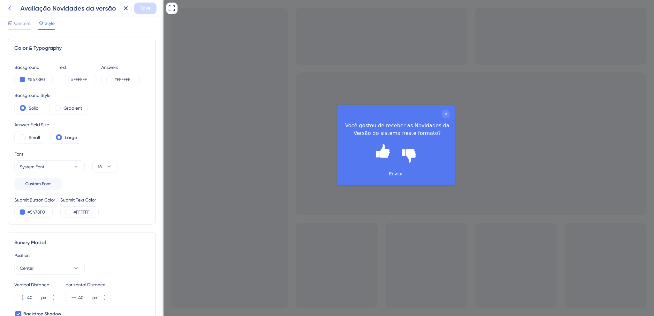
click at [9, 7] on icon at bounding box center [10, 8] width 8 height 8
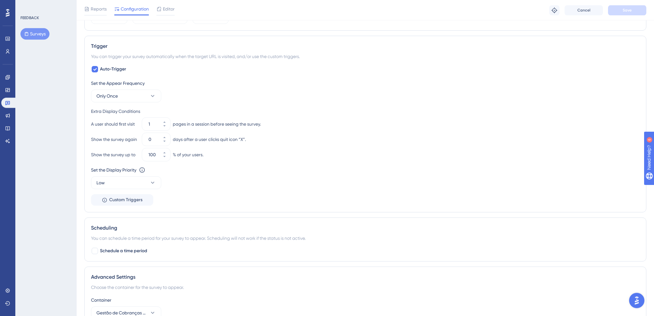
scroll to position [337, 0]
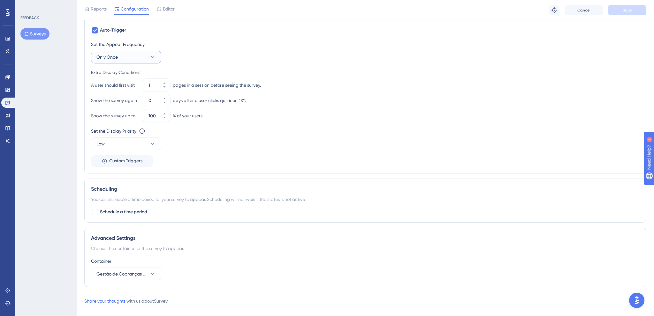
click at [139, 62] on button "Only Once" at bounding box center [126, 57] width 70 height 13
click at [57, 159] on div "FEEDBACK Surveys" at bounding box center [45, 158] width 61 height 316
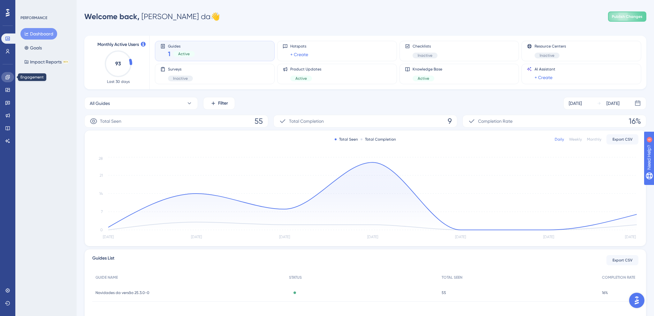
click at [4, 79] on link at bounding box center [7, 77] width 13 height 10
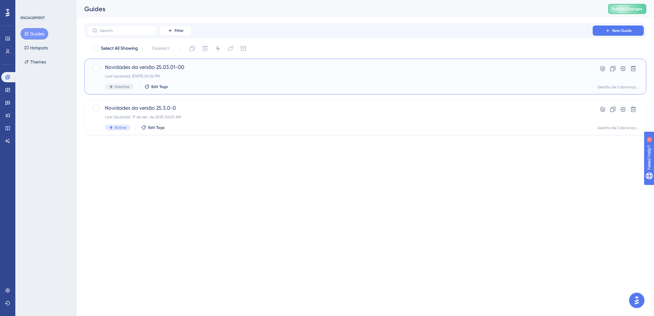
click at [200, 89] on div "Inactive Edit Tags" at bounding box center [339, 87] width 469 height 6
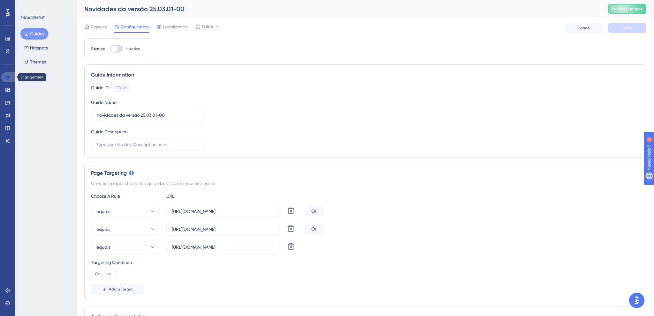
click at [12, 79] on link at bounding box center [8, 77] width 15 height 10
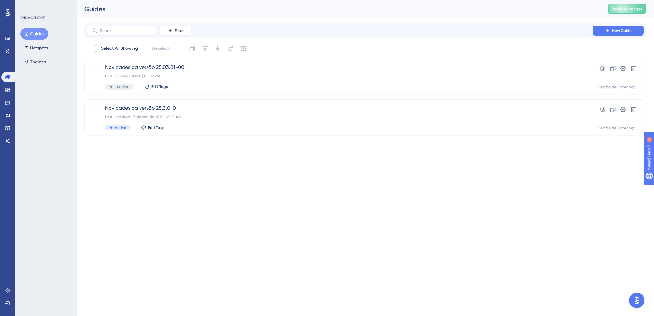
click at [202, 0] on html "Performance Users Engagement Widgets Feedback Product Updates Knowledge Base AI…" at bounding box center [327, 0] width 654 height 0
click at [209, 90] on div "Novidades da versão 25.03.01-00 Last Updated: 29 de set. de 2025 05:24 PM Inact…" at bounding box center [365, 77] width 562 height 36
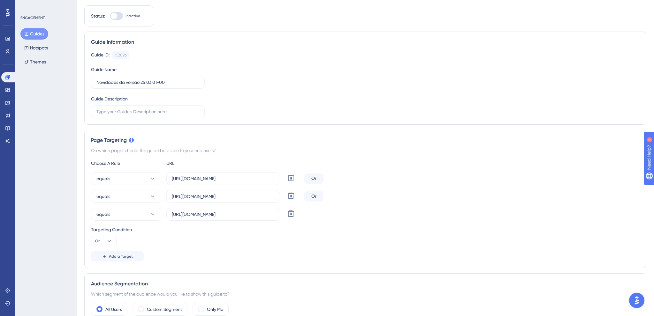
scroll to position [34, 0]
click at [220, 179] on input "[URL][DOMAIN_NAME]" at bounding box center [223, 180] width 103 height 7
click at [236, 196] on input "[URL][DOMAIN_NAME]" at bounding box center [223, 198] width 103 height 7
click at [244, 218] on input "[URL][DOMAIN_NAME]" at bounding box center [223, 216] width 103 height 7
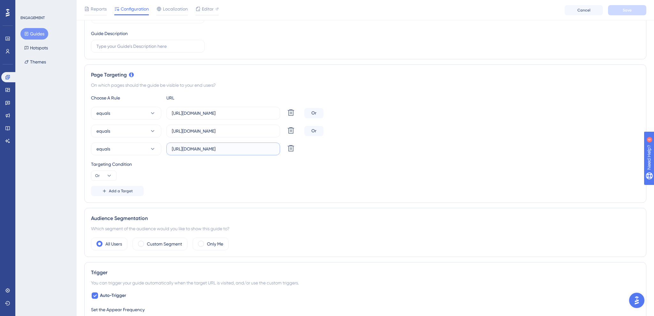
scroll to position [236, 0]
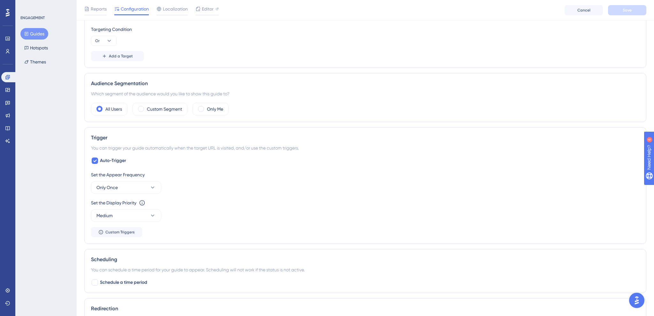
click at [354, 172] on div "Set the Appear Frequency" at bounding box center [365, 175] width 549 height 8
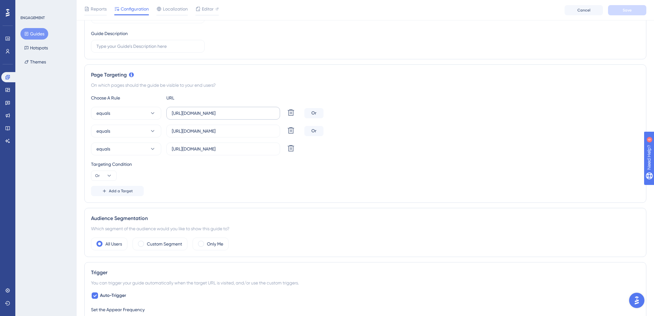
scroll to position [0, 0]
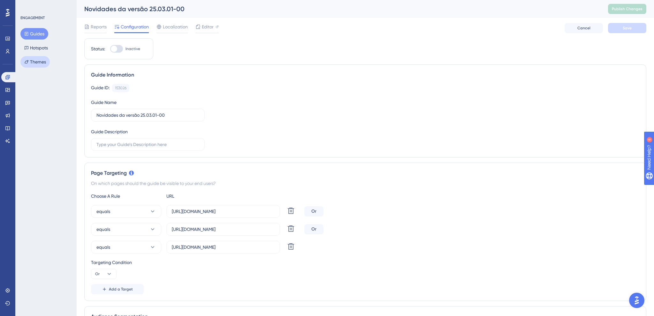
click at [31, 38] on button "Guides" at bounding box center [34, 33] width 28 height 11
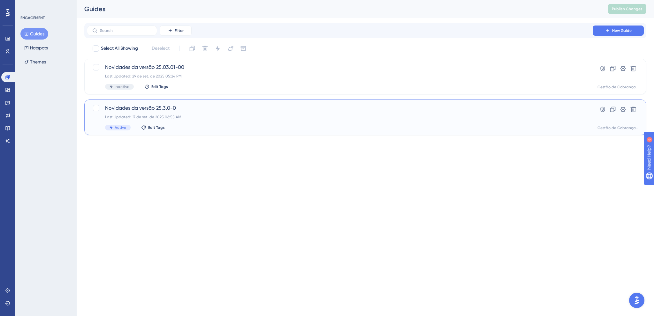
click at [209, 109] on span "Novidades da versão 25.3.0-0" at bounding box center [339, 108] width 469 height 8
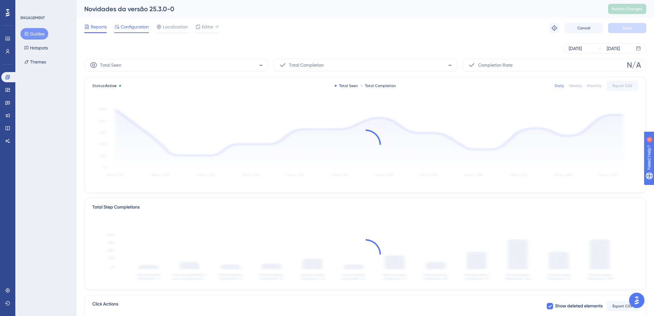
click at [126, 29] on span "Configuration" at bounding box center [135, 27] width 28 height 8
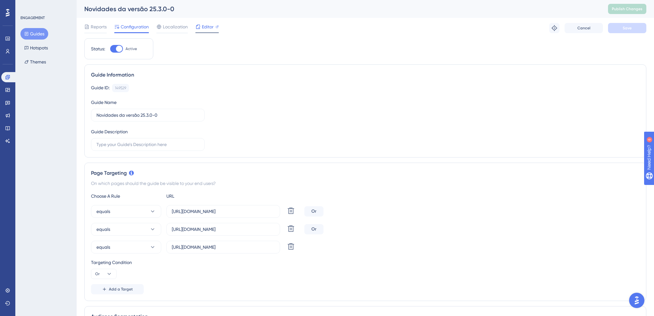
click at [199, 27] on icon at bounding box center [197, 26] width 5 height 5
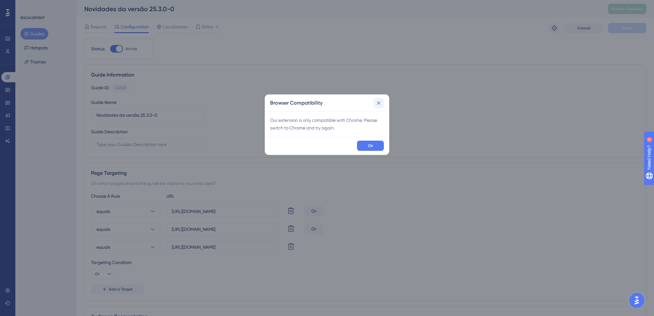
click at [380, 102] on icon at bounding box center [379, 103] width 6 height 6
